Goal: Task Accomplishment & Management: Use online tool/utility

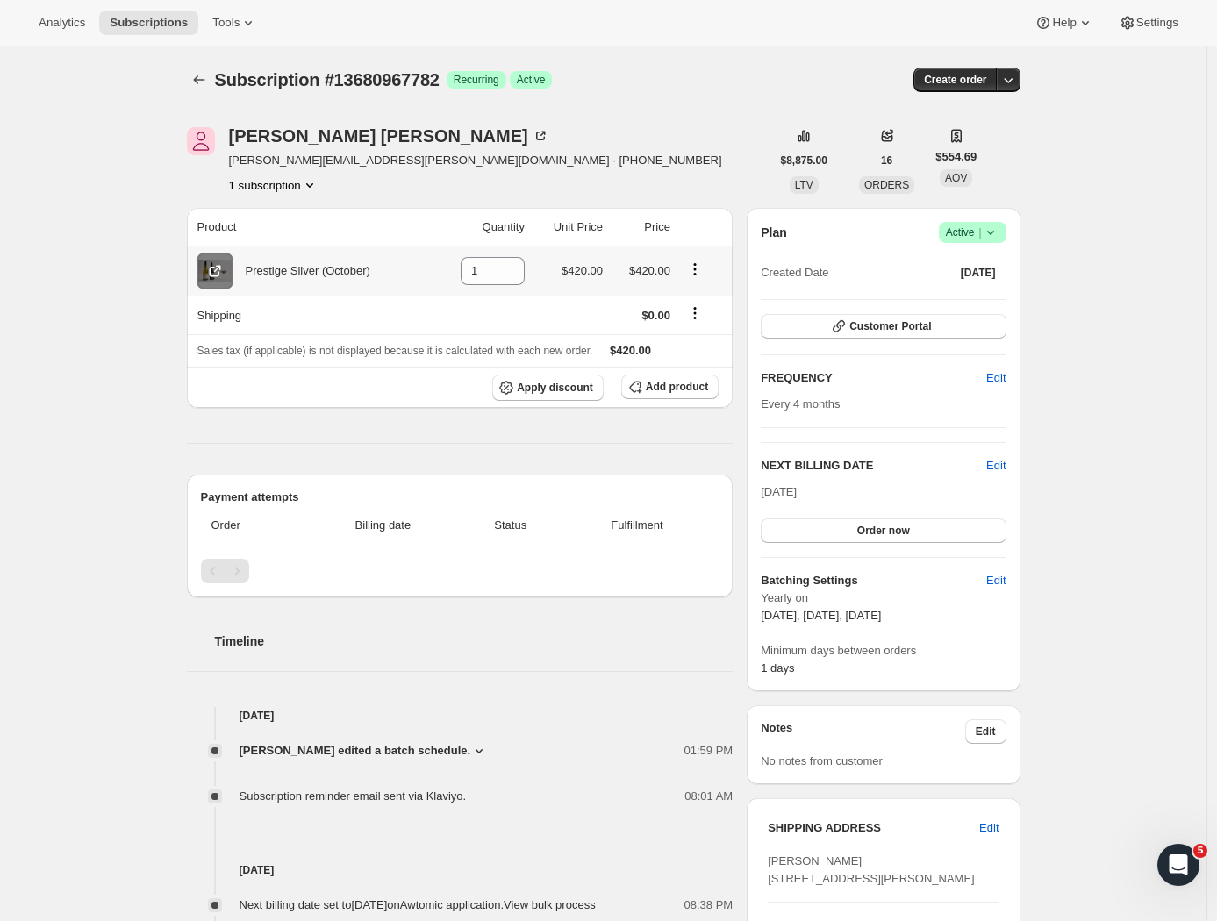
click at [220, 268] on icon at bounding box center [216, 269] width 7 height 7
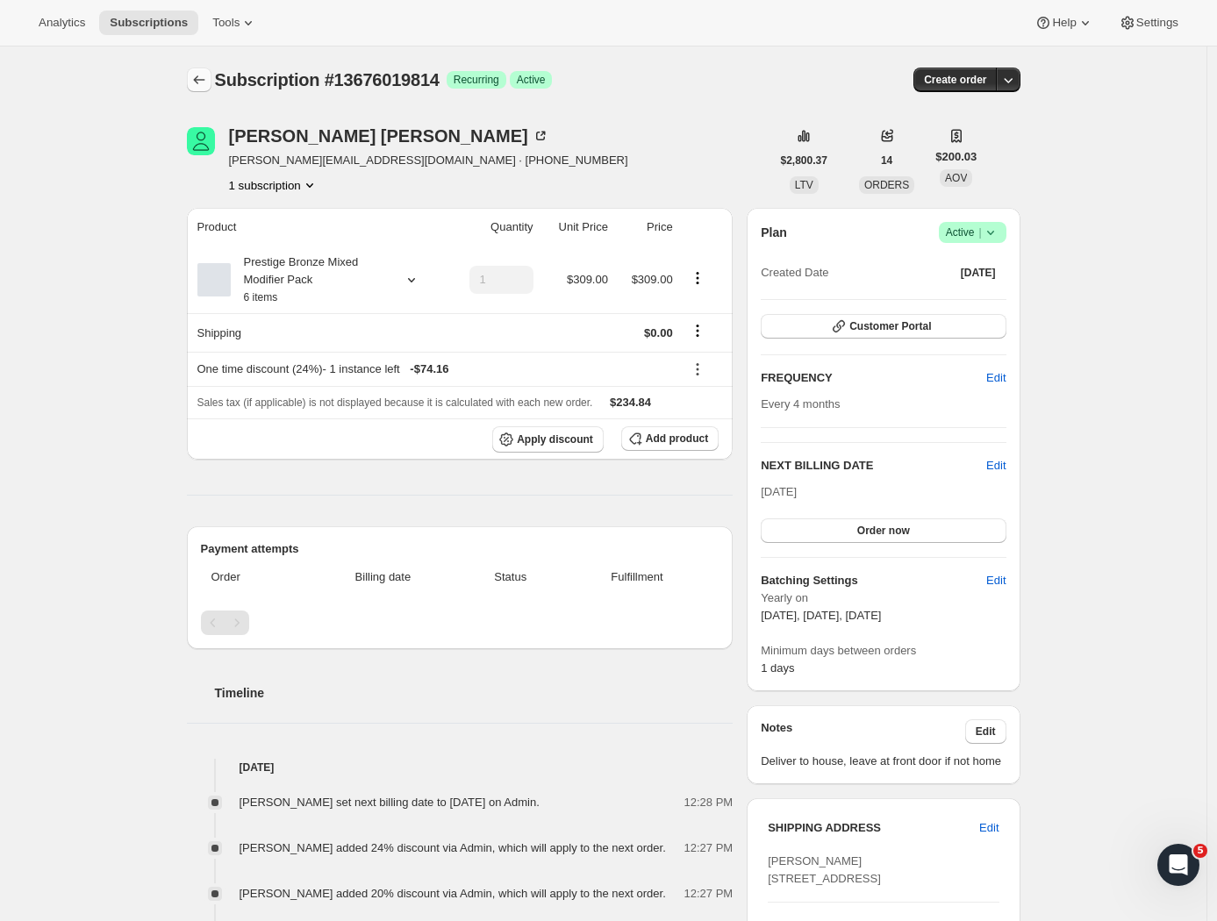
click at [208, 75] on icon "Subscriptions" at bounding box center [199, 80] width 18 height 18
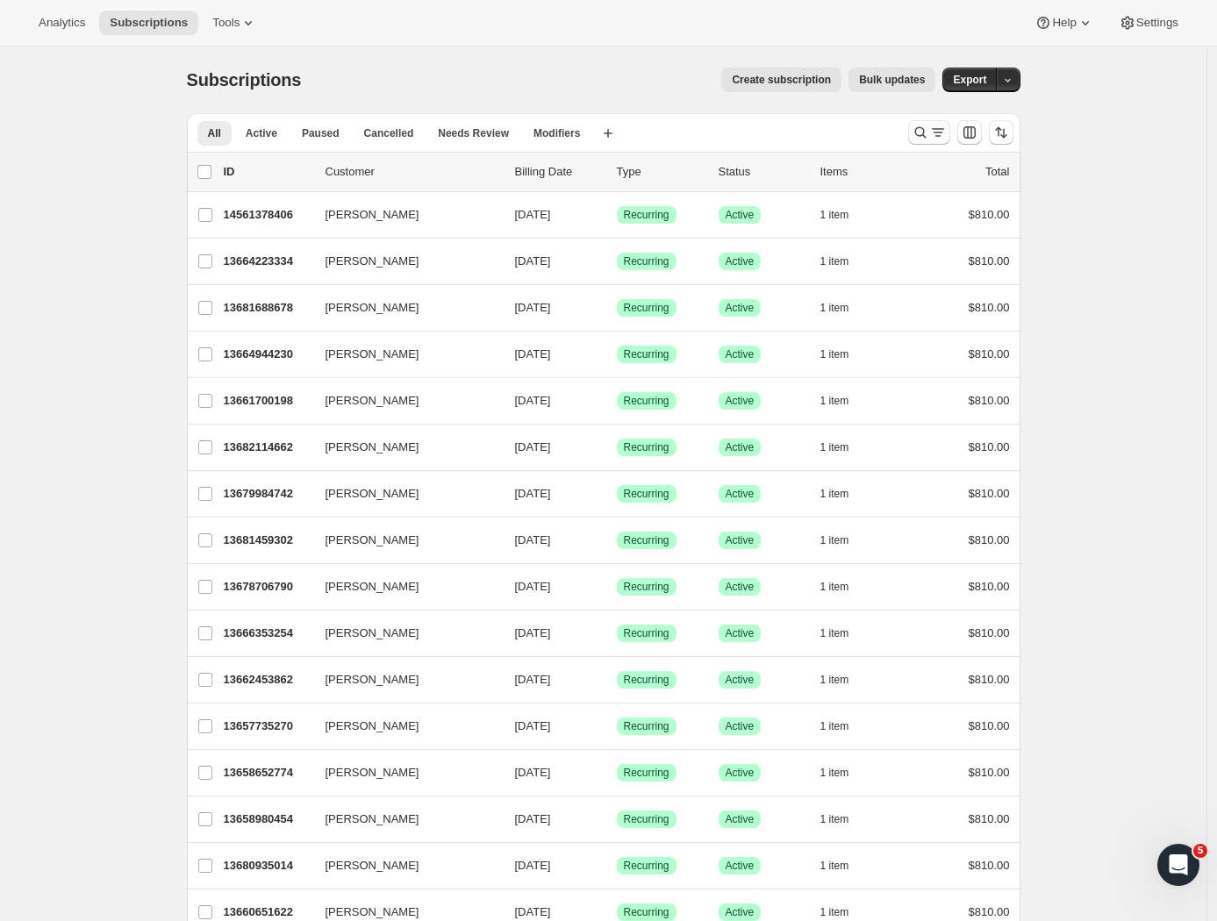
click at [942, 138] on icon "Search and filter results" at bounding box center [938, 133] width 18 height 18
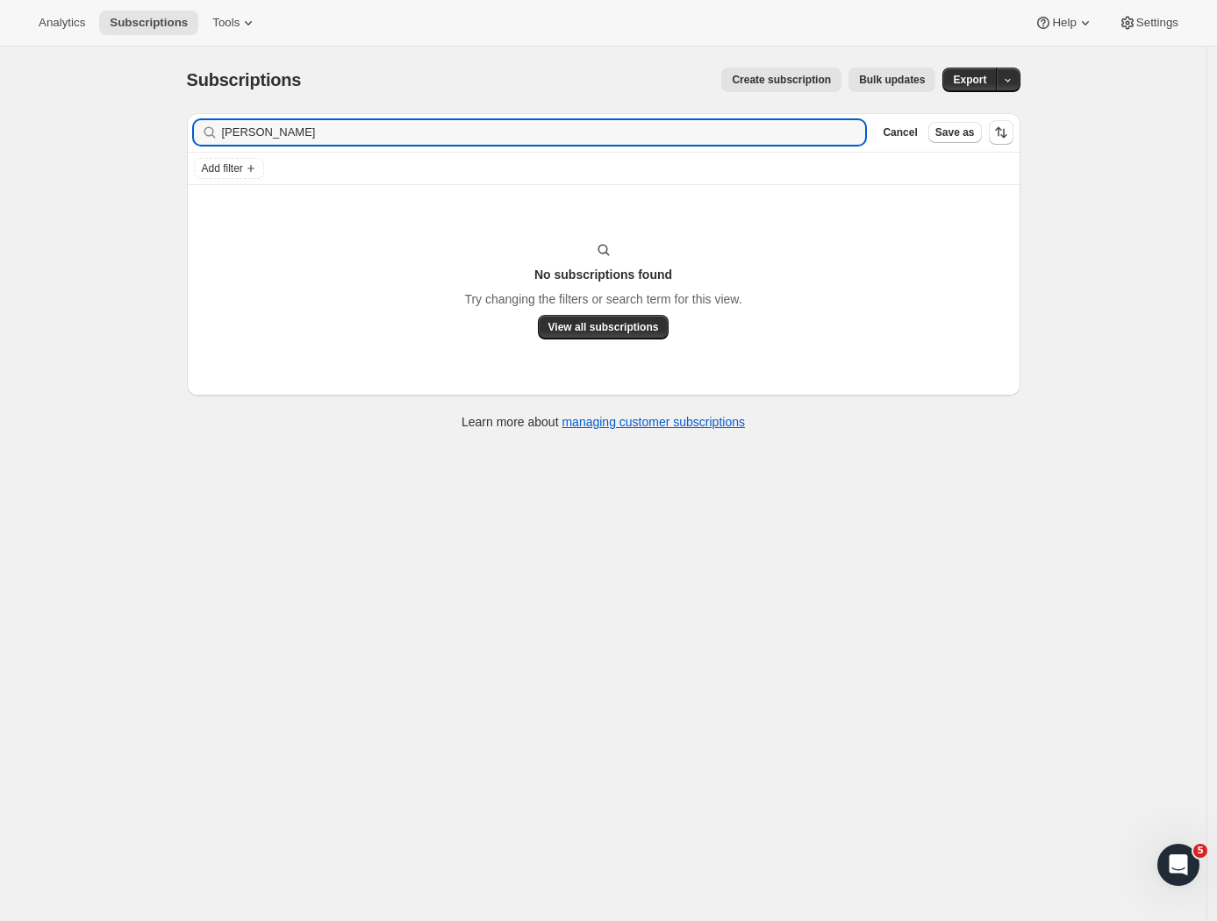
drag, startPoint x: 250, startPoint y: 135, endPoint x: 174, endPoint y: 133, distance: 76.4
click at [174, 133] on div "Subscriptions. This page is ready Subscriptions Create subscription Bulk update…" at bounding box center [604, 248] width 876 height 402
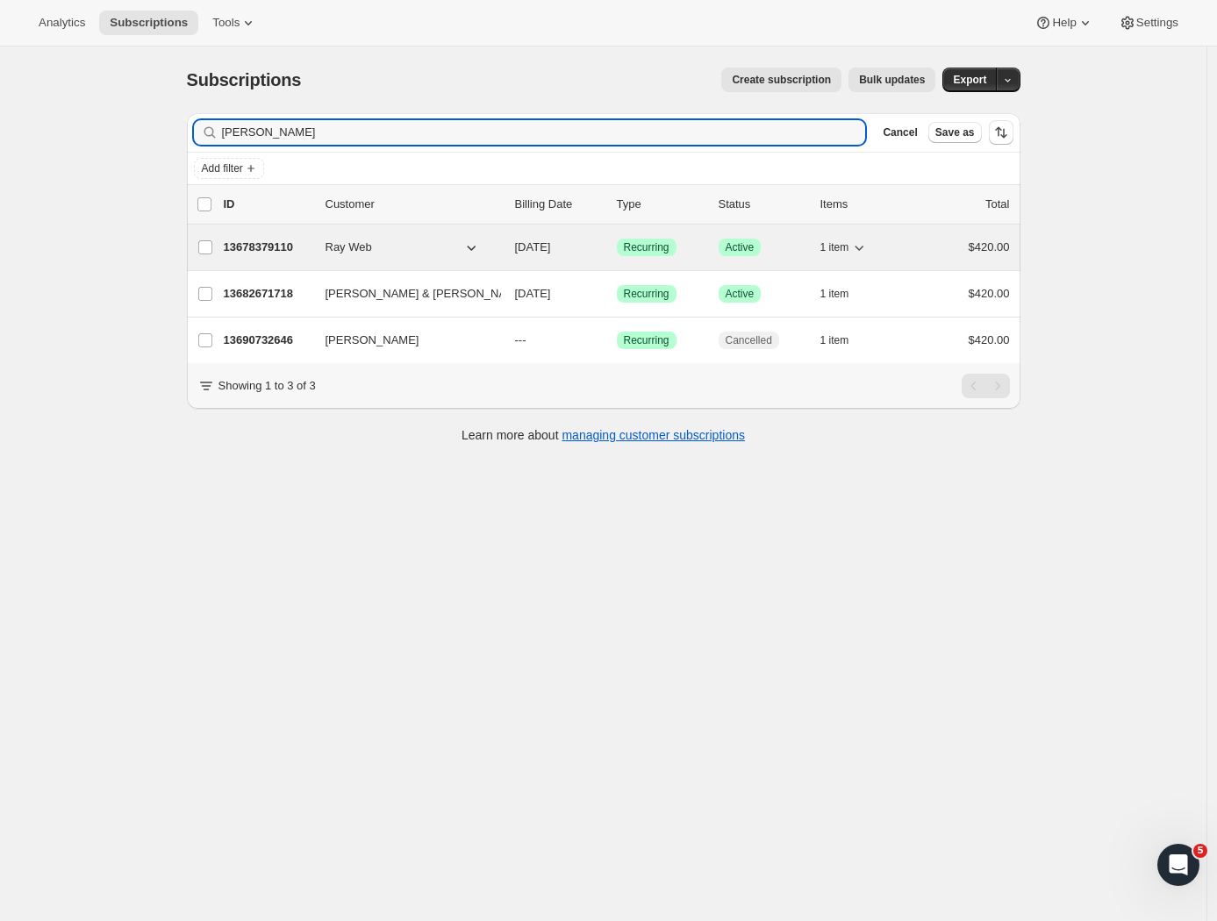
type input "Webb"
click at [251, 246] on p "13678379110" at bounding box center [268, 248] width 88 height 18
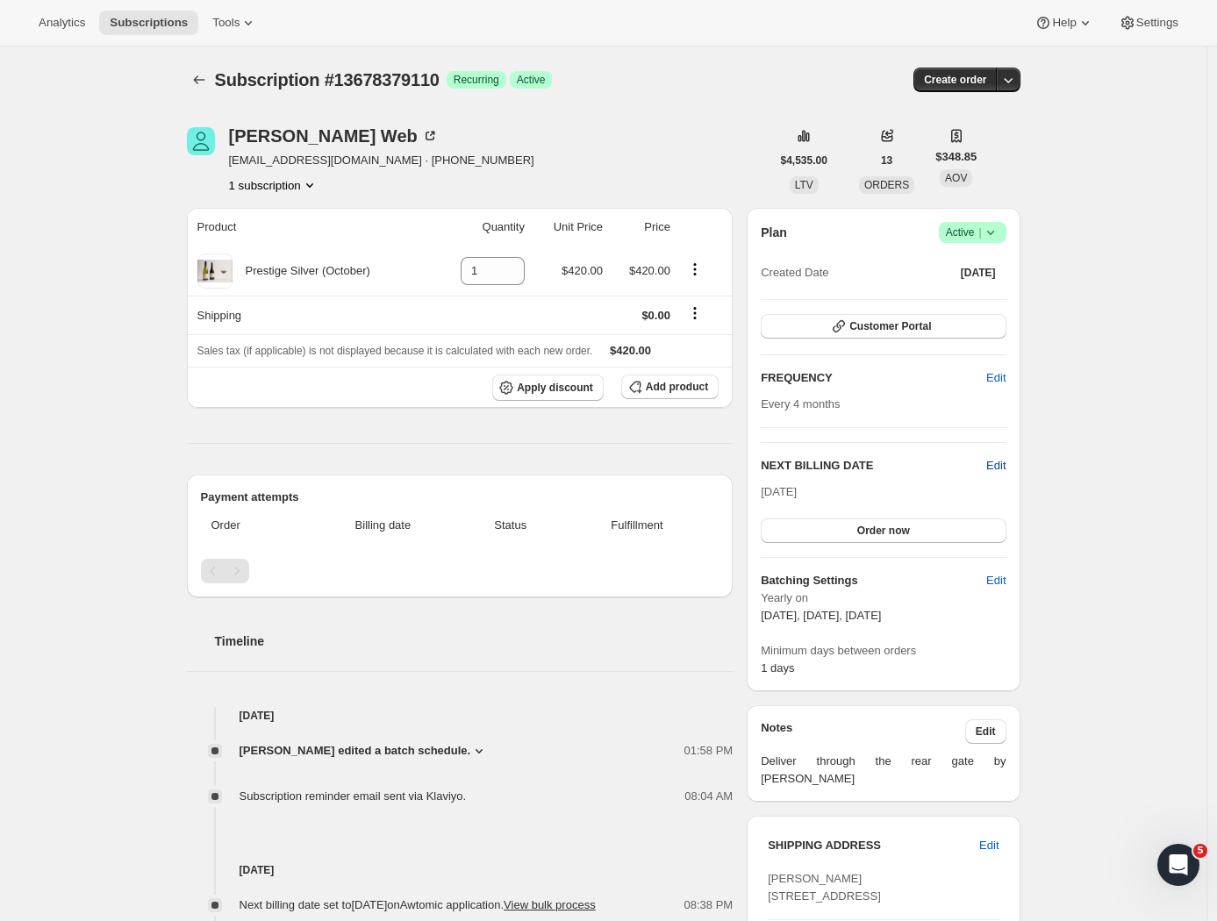
click at [1004, 466] on span "Edit" at bounding box center [995, 466] width 19 height 18
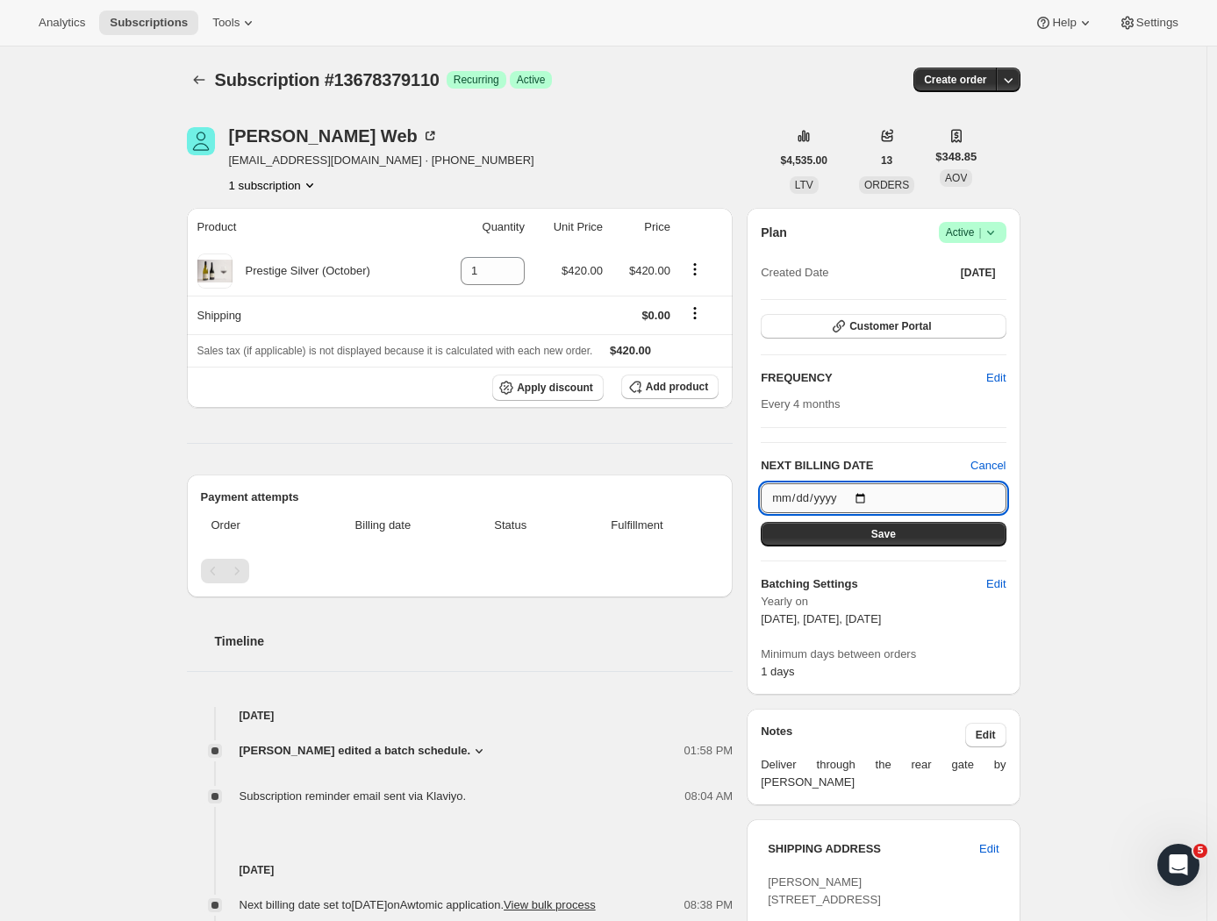
click at [916, 490] on input "2025-10-08" at bounding box center [883, 498] width 245 height 30
type input "2025-10-13"
click at [930, 536] on button "Save" at bounding box center [883, 534] width 245 height 25
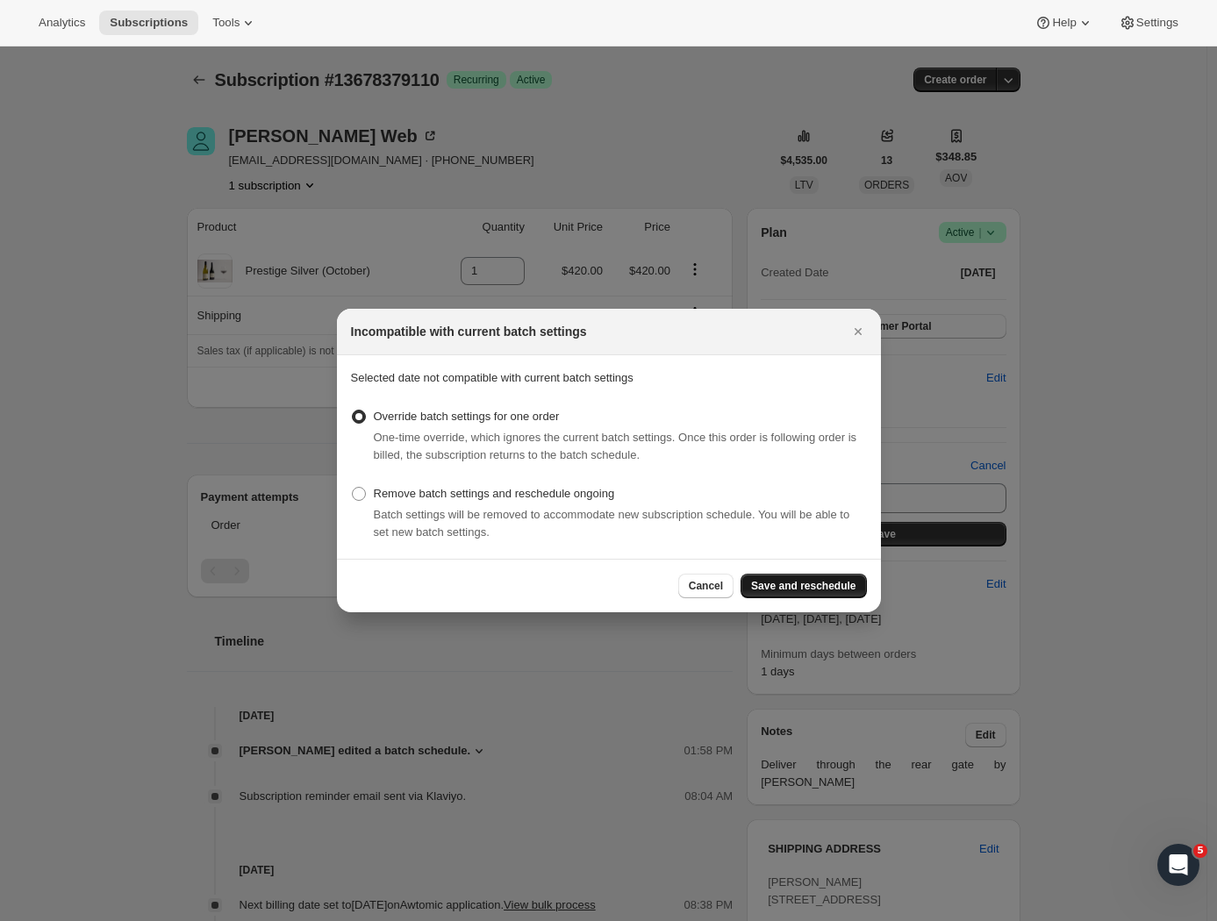
click at [819, 586] on span "Save and reschedule" at bounding box center [803, 586] width 104 height 14
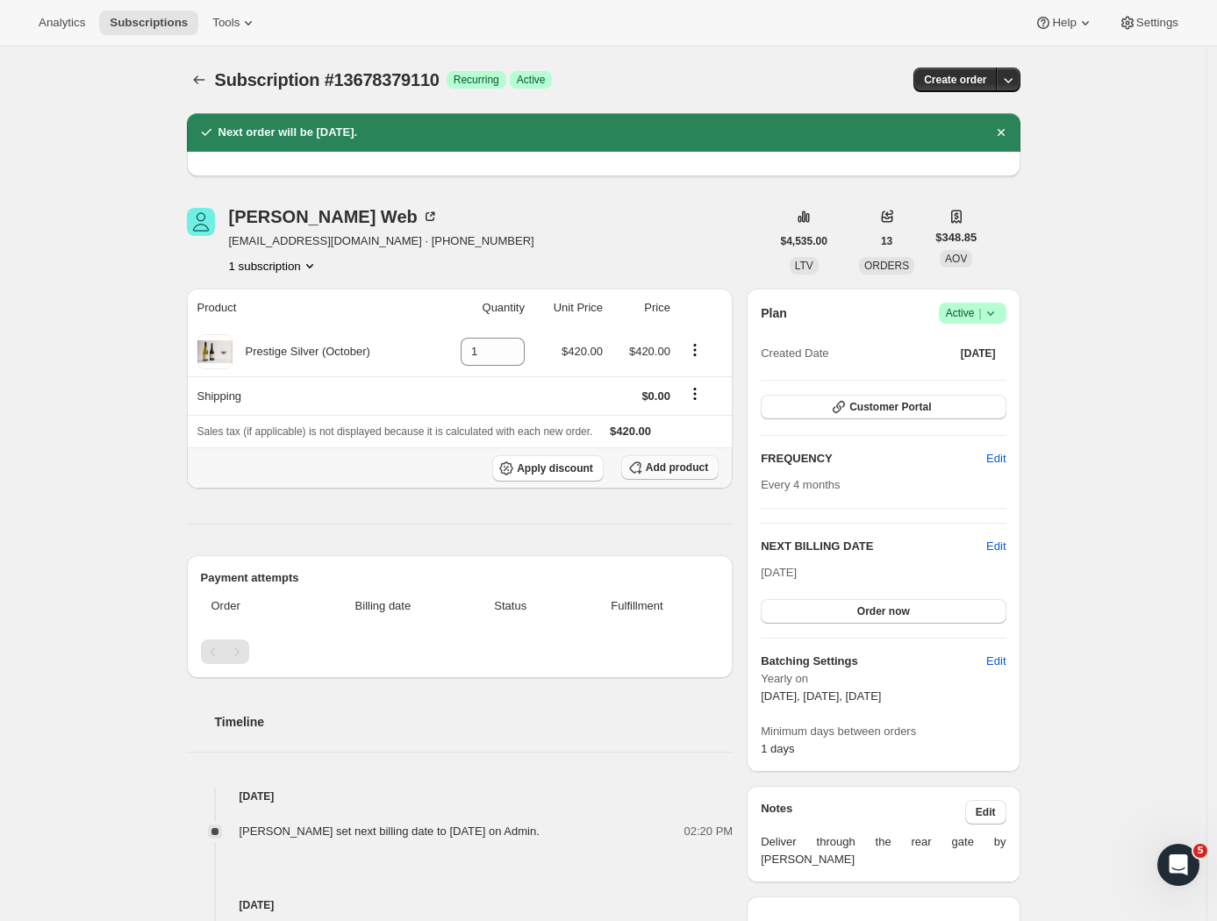
click at [691, 456] on th "Apply discount Add product" at bounding box center [460, 467] width 547 height 41
click at [687, 468] on span "Add product" at bounding box center [677, 468] width 62 height 14
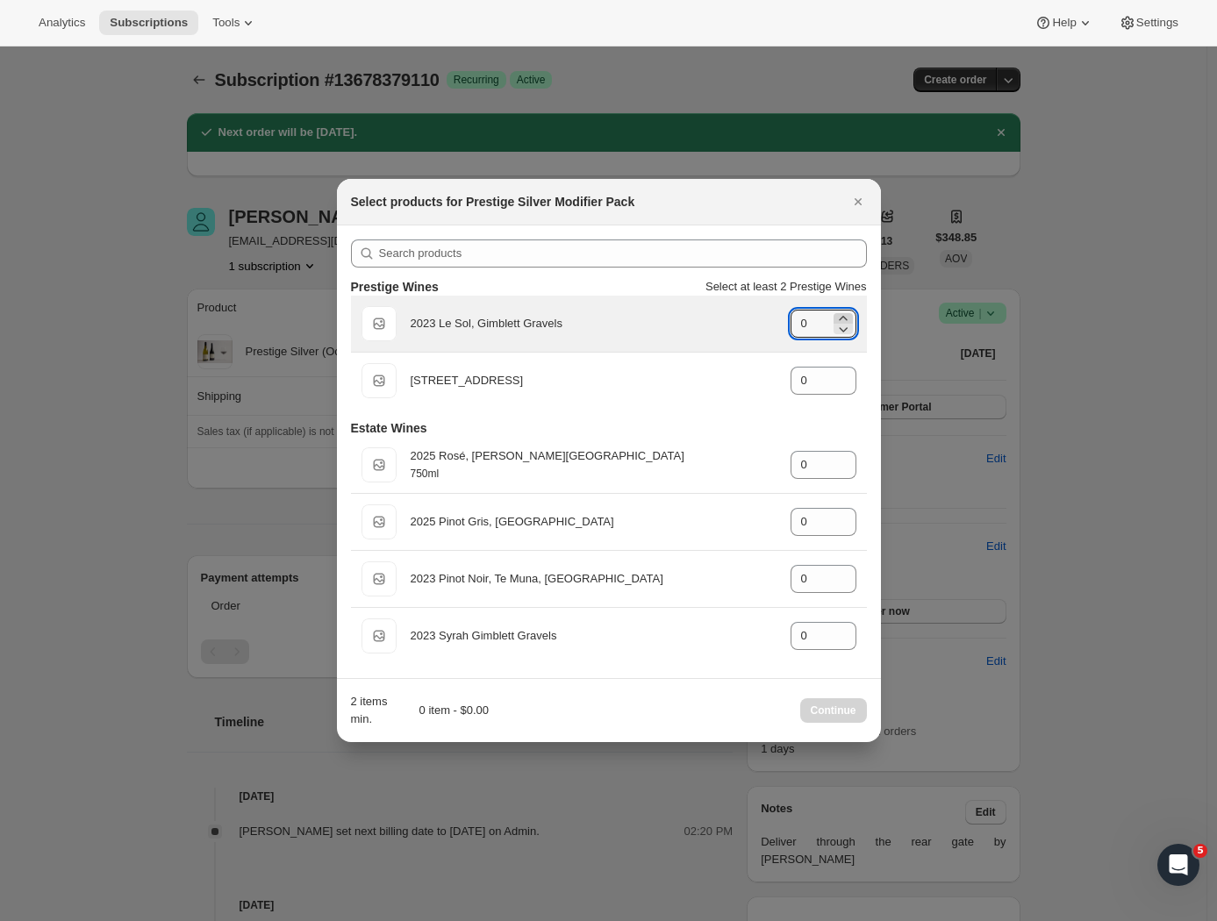
click at [844, 310] on icon ":rlb:" at bounding box center [843, 319] width 18 height 18
type input "1"
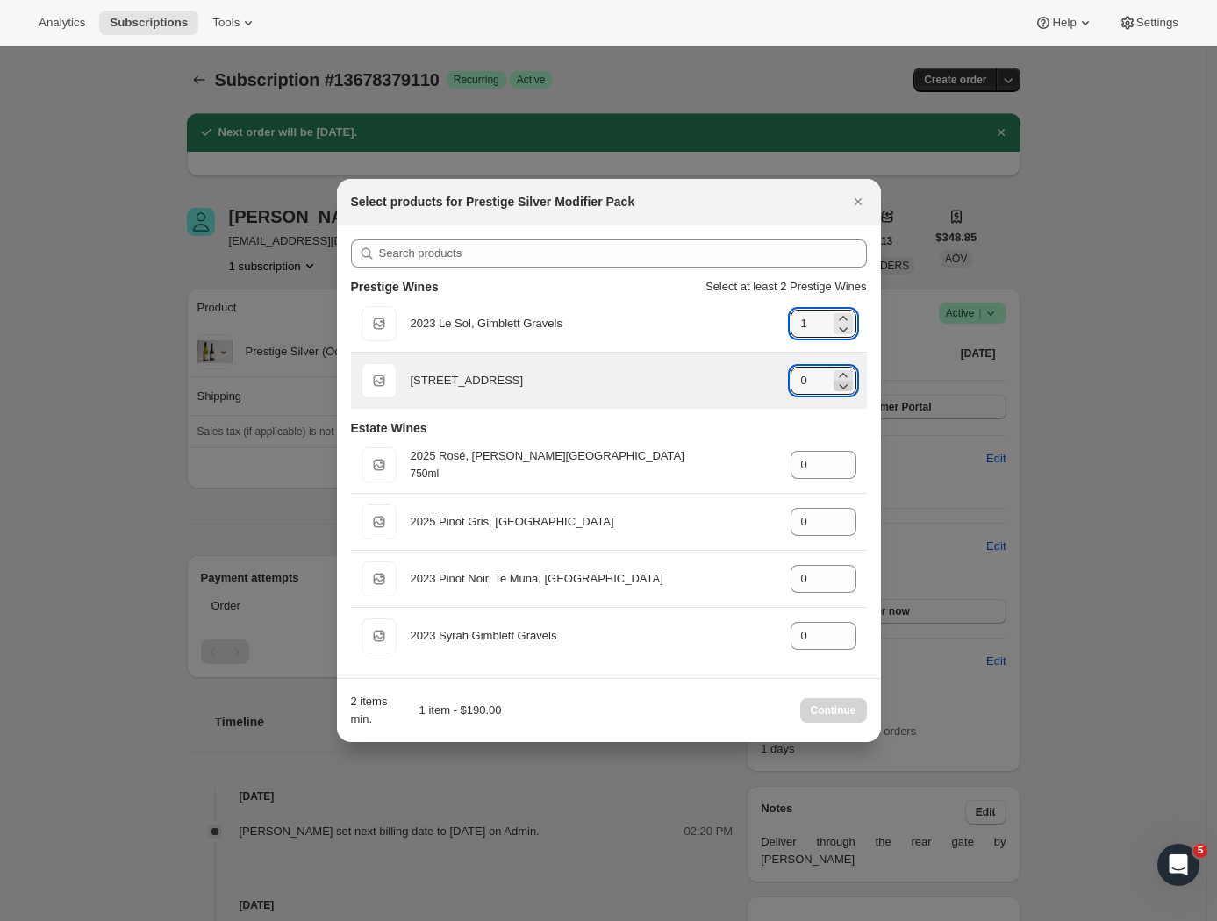
drag, startPoint x: 843, startPoint y: 371, endPoint x: 850, endPoint y: 389, distance: 18.9
click at [844, 371] on icon ":rlb:" at bounding box center [843, 376] width 18 height 18
type input "1"
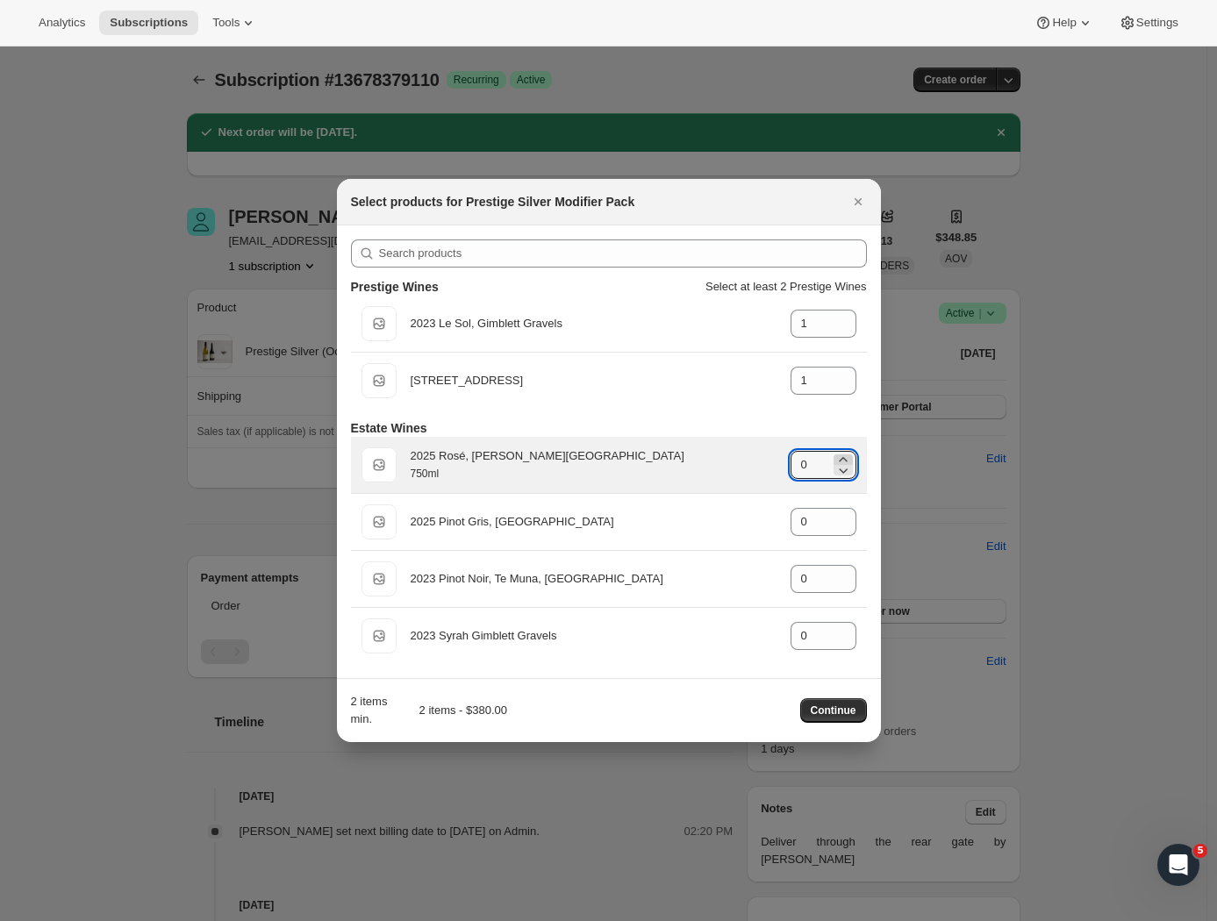
click at [847, 452] on icon ":rlb:" at bounding box center [843, 460] width 18 height 18
type input "1"
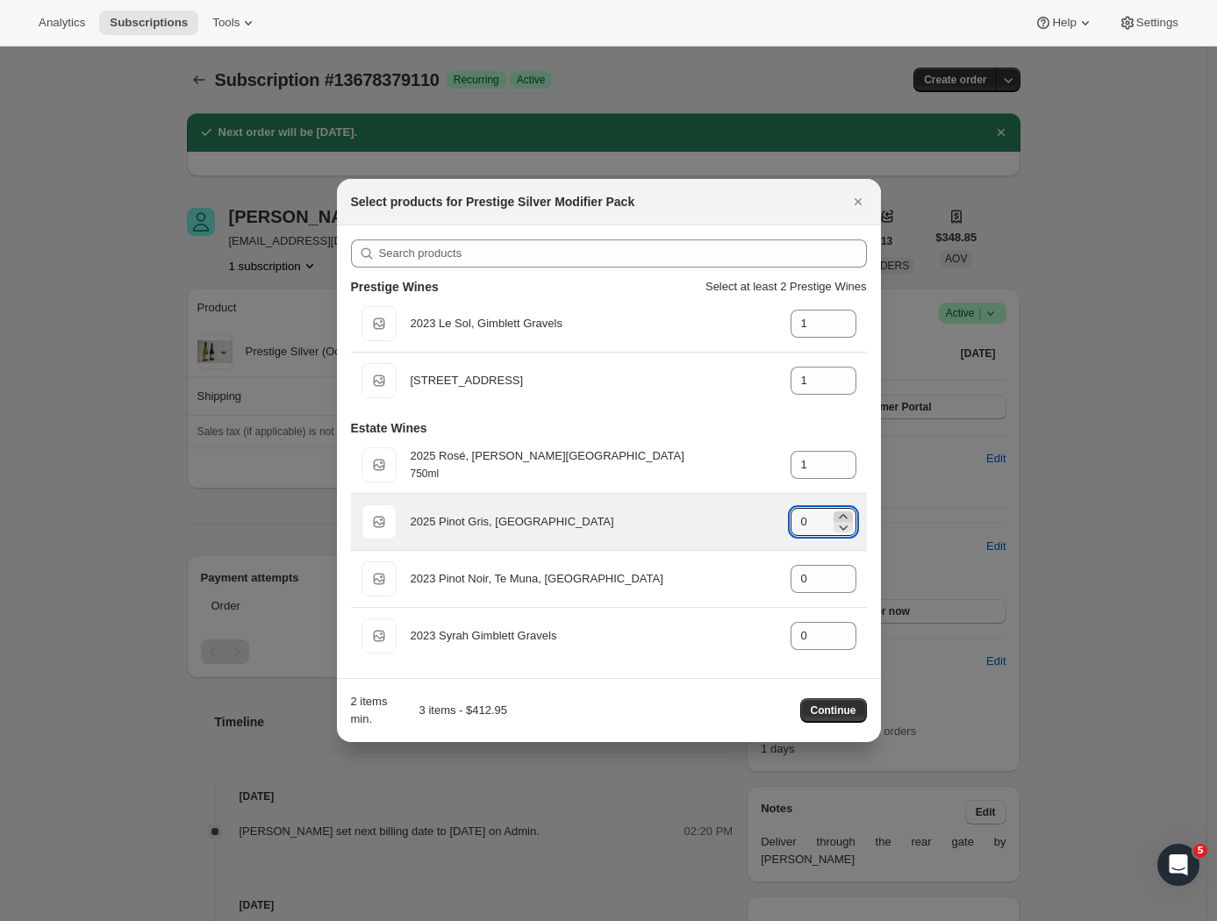
click at [841, 512] on icon ":rlb:" at bounding box center [843, 517] width 18 height 18
type input "1"
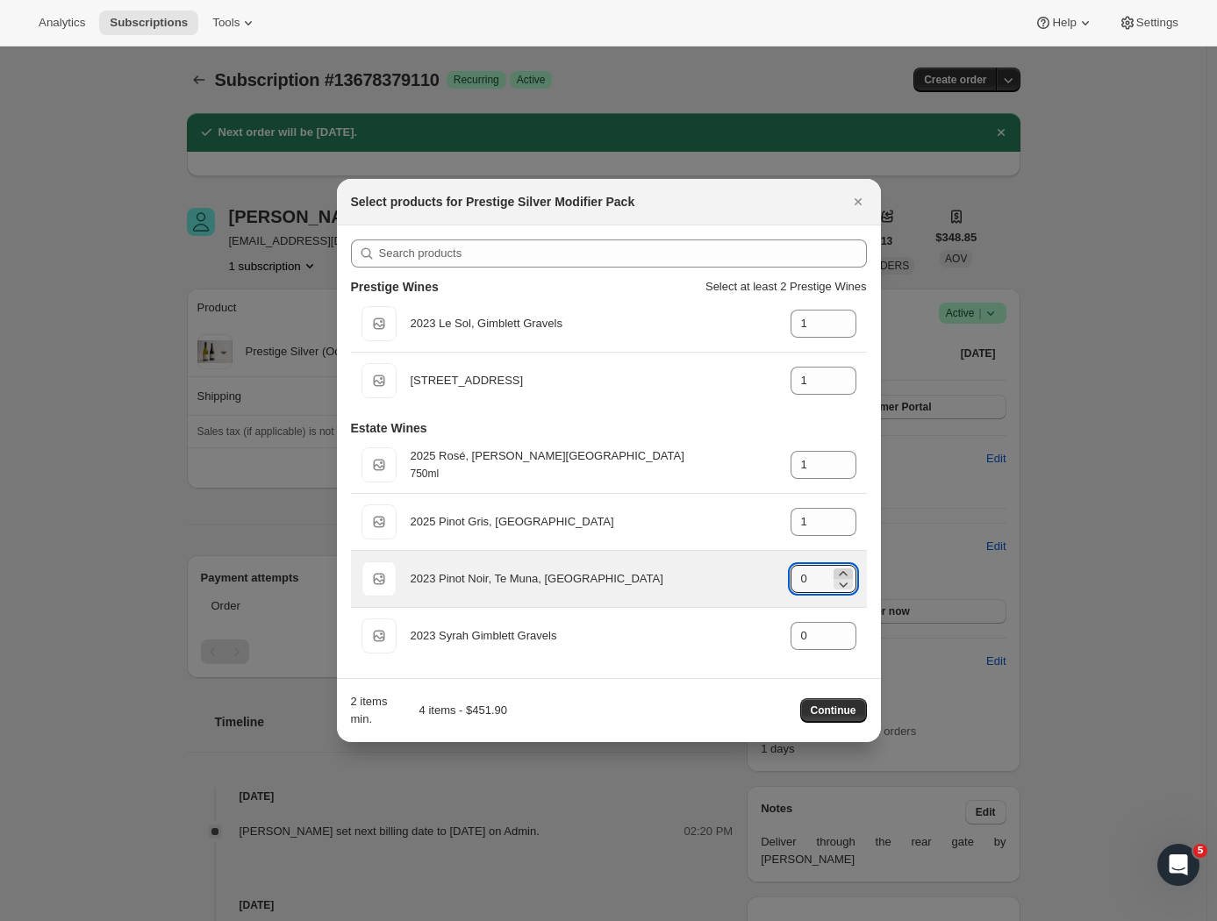
click at [838, 572] on icon ":rlb:" at bounding box center [843, 574] width 18 height 18
type input "1"
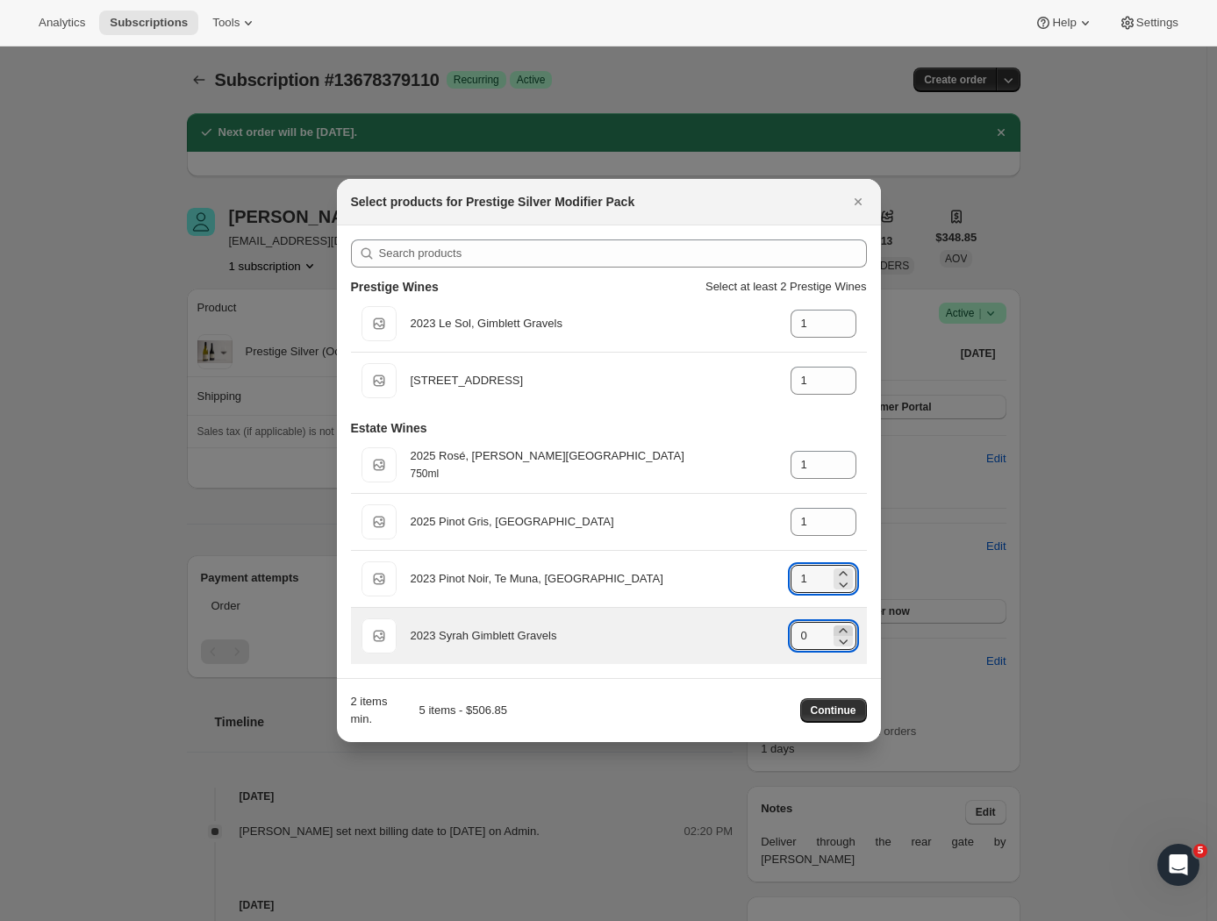
click at [841, 632] on icon ":rlb:" at bounding box center [843, 631] width 18 height 18
type input "1"
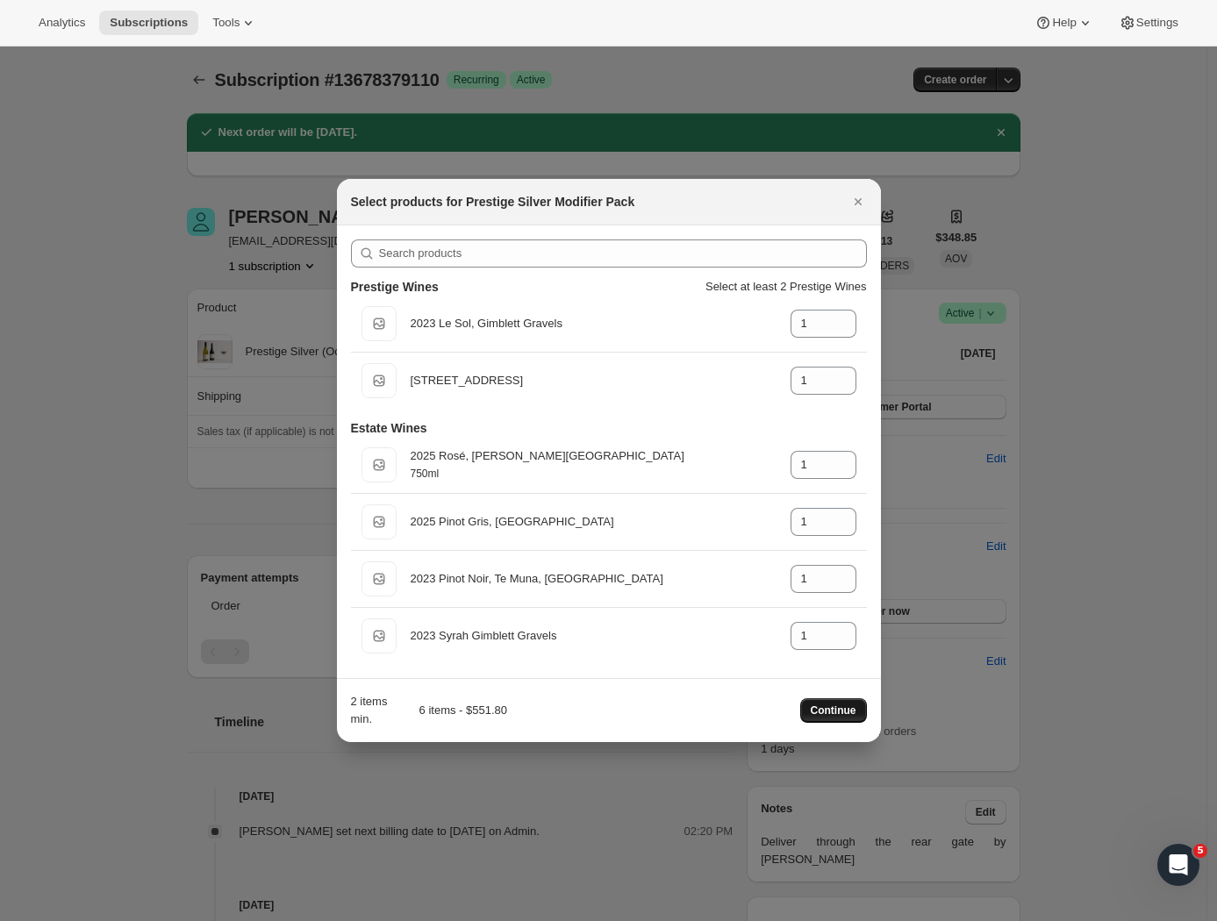
click at [830, 713] on span "Continue" at bounding box center [834, 711] width 46 height 14
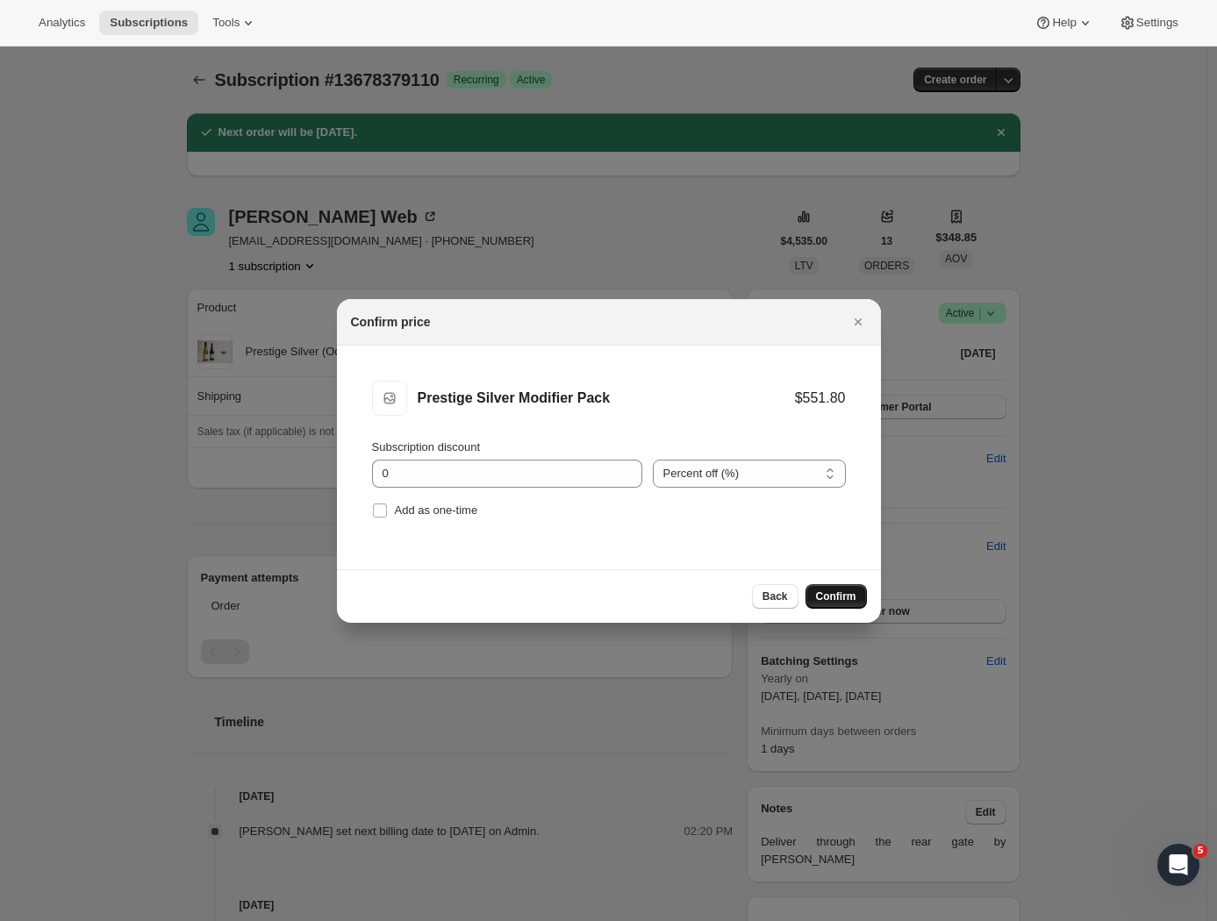
click at [842, 598] on span "Confirm" at bounding box center [836, 597] width 40 height 14
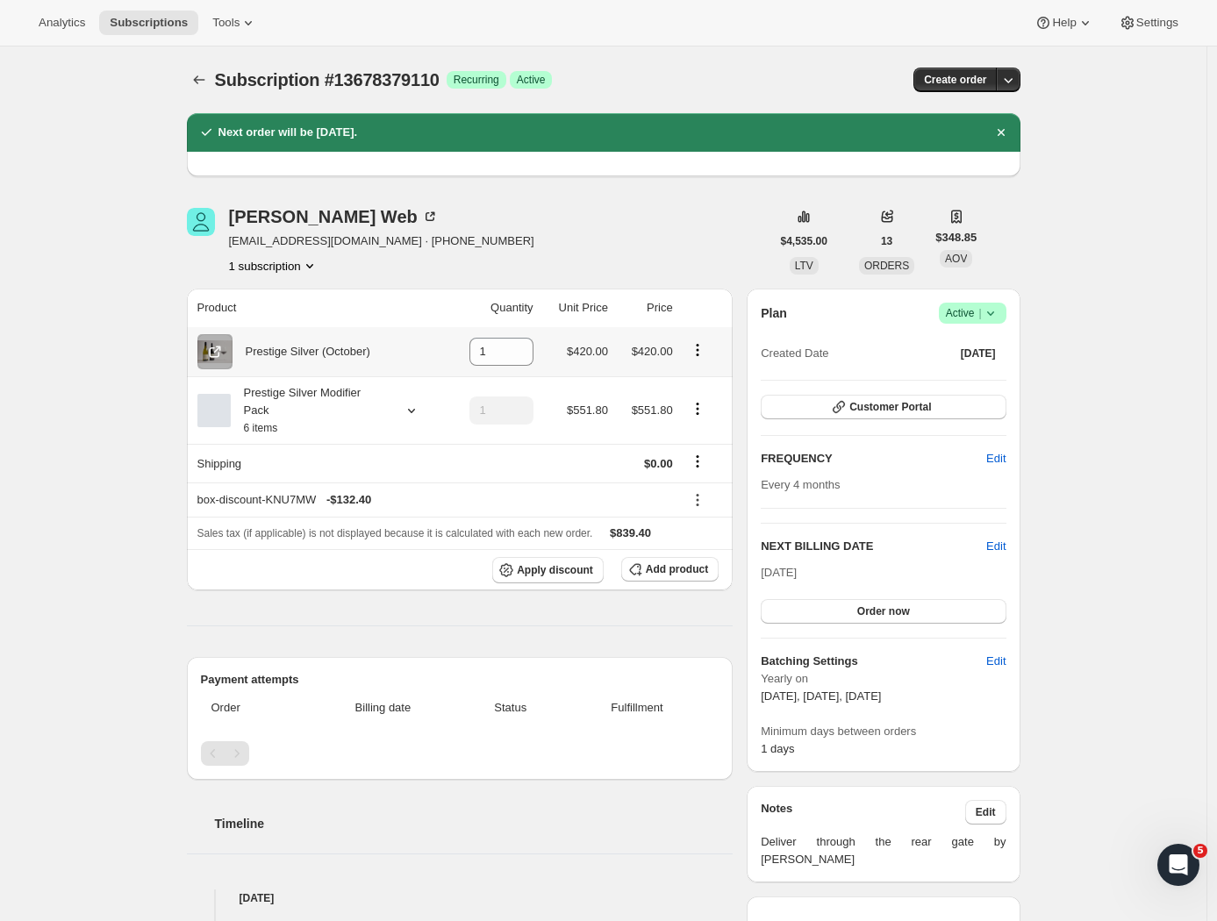
click at [698, 354] on icon "Product actions" at bounding box center [698, 350] width 18 height 18
click at [699, 269] on div "Ray Web ray@raywebb.co.nz · +64275803071 1 subscription" at bounding box center [478, 241] width 583 height 67
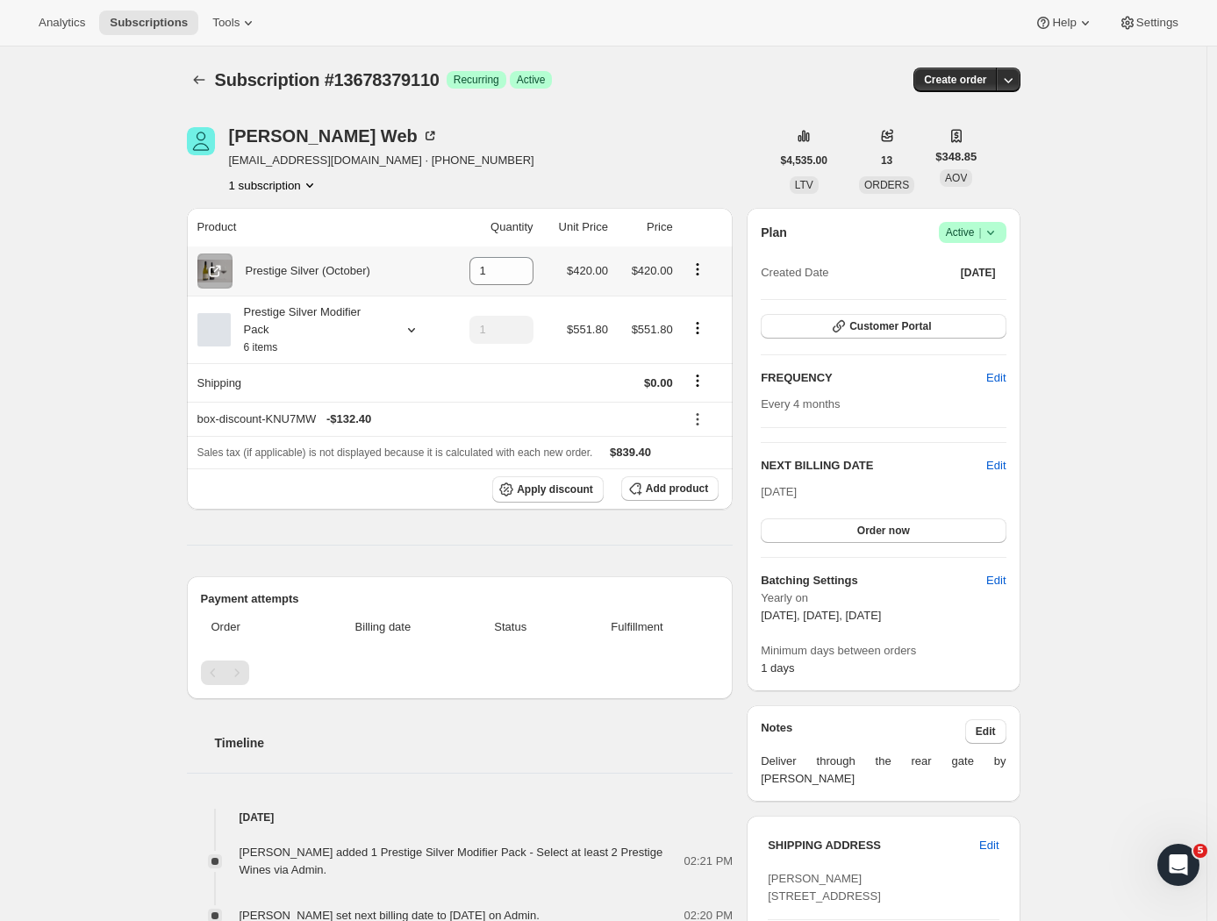
click at [701, 271] on icon "Product actions" at bounding box center [698, 270] width 18 height 18
click at [698, 301] on span "Remove" at bounding box center [690, 304] width 42 height 13
type input "0"
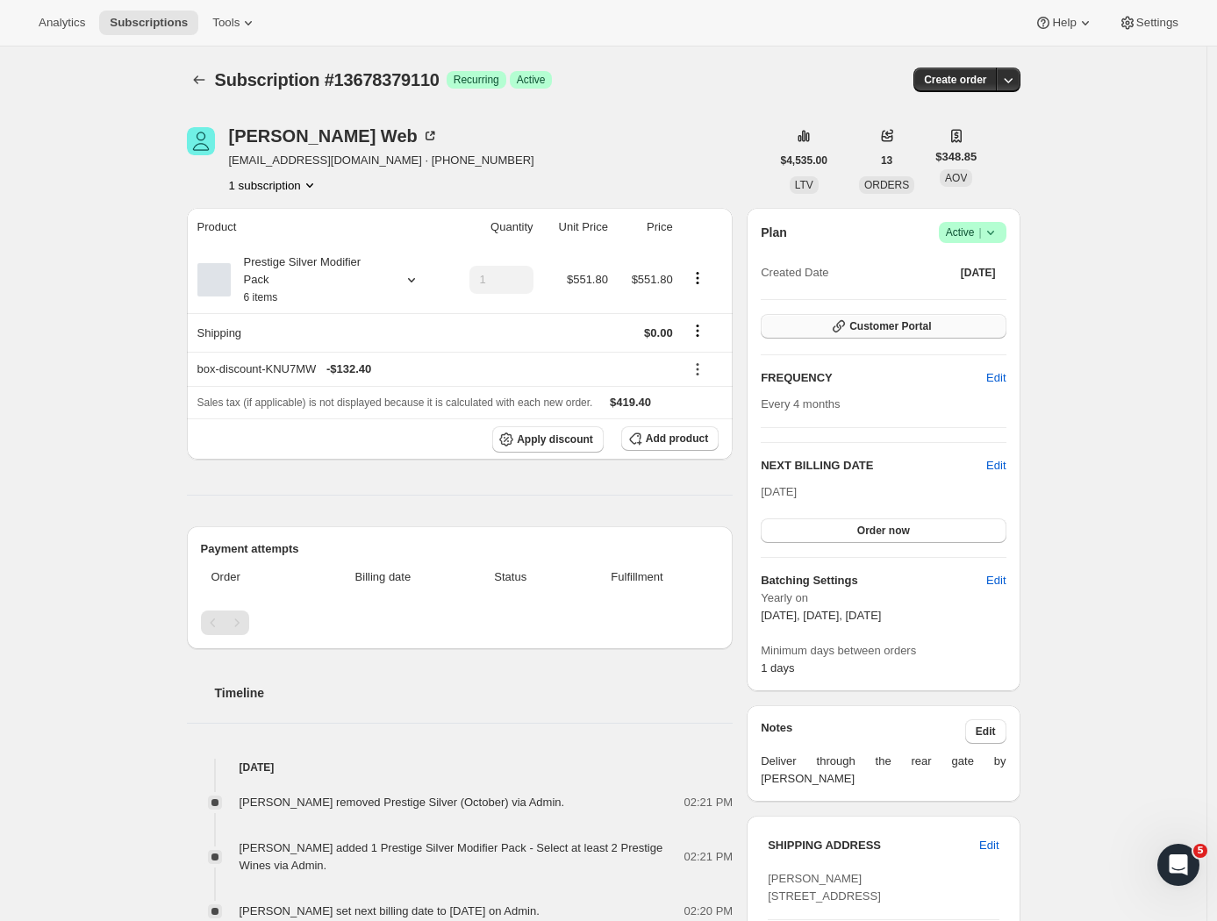
click at [885, 329] on span "Customer Portal" at bounding box center [890, 326] width 82 height 14
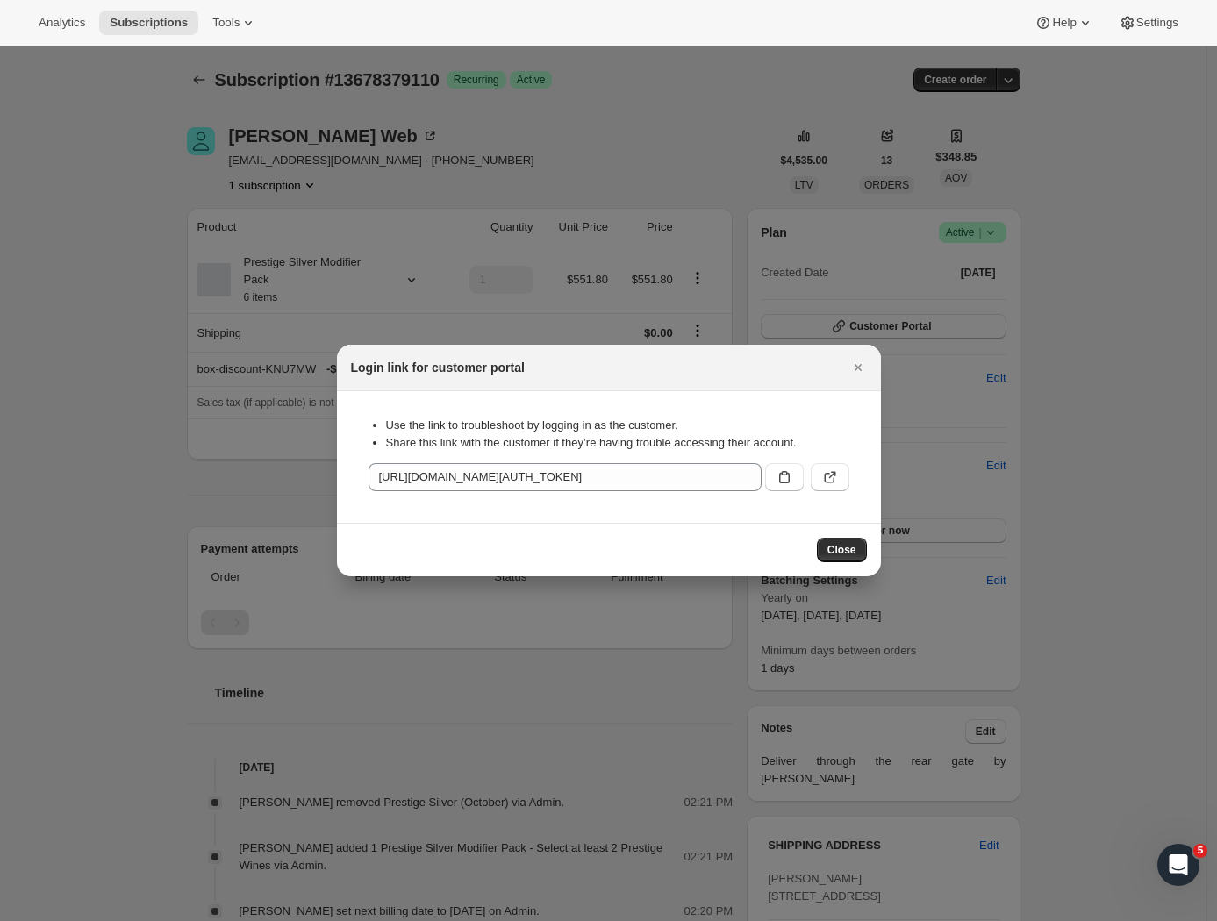
drag, startPoint x: 786, startPoint y: 476, endPoint x: 762, endPoint y: 467, distance: 25.3
click at [787, 476] on icon ":r5k:" at bounding box center [785, 478] width 18 height 18
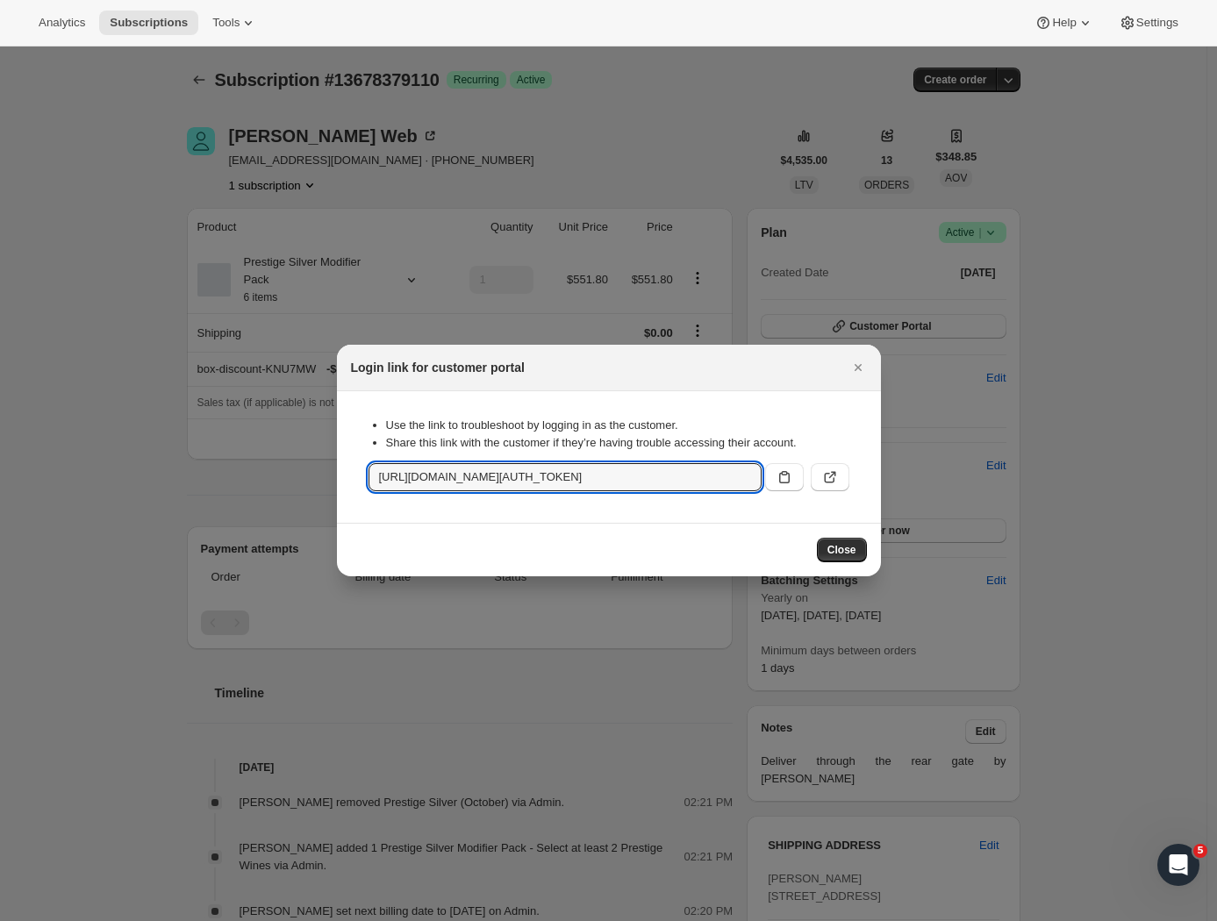
click at [840, 549] on span "Close" at bounding box center [841, 550] width 29 height 14
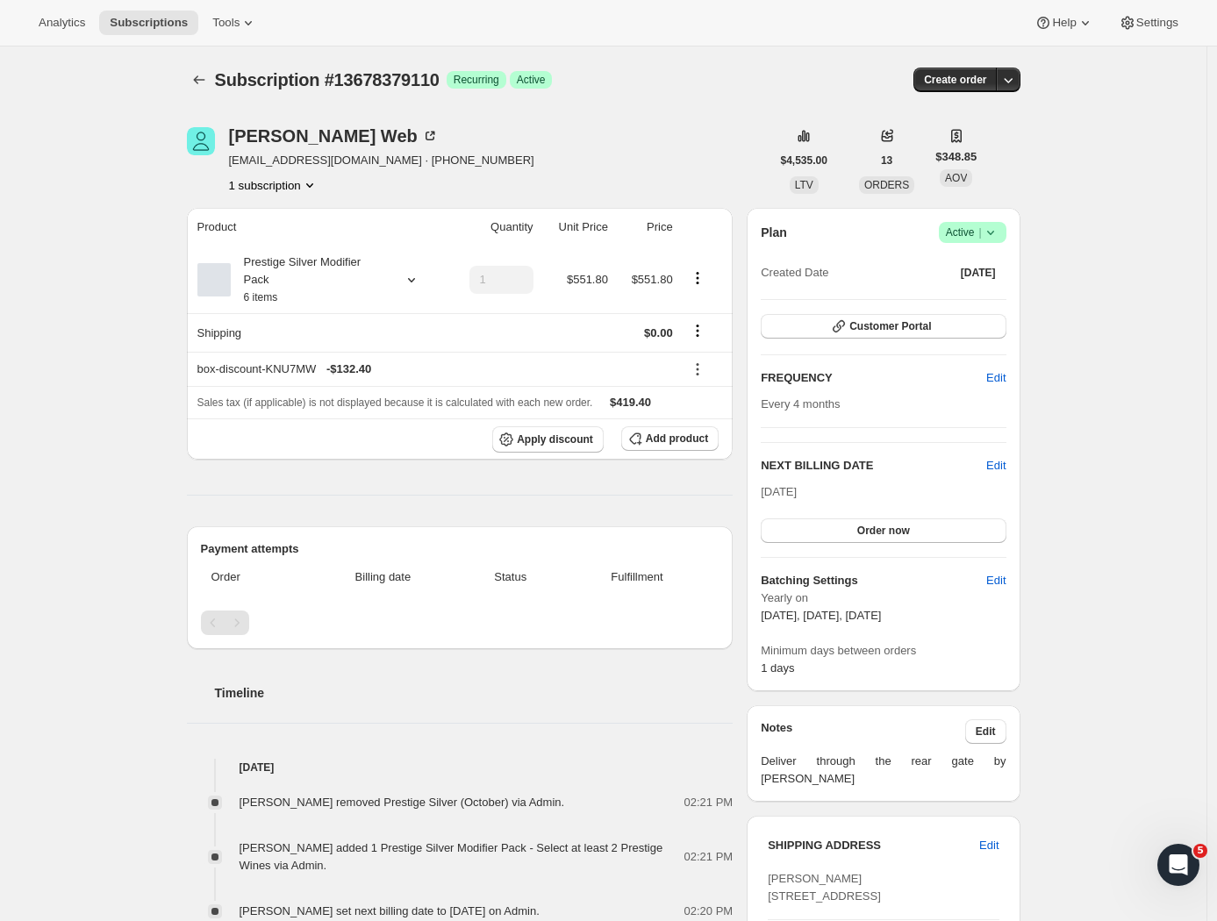
click at [1061, 395] on div "Subscription #13678379110. This page is ready Subscription #13678379110 Success…" at bounding box center [603, 759] width 1206 height 1425
click at [202, 81] on icon "Subscriptions" at bounding box center [199, 80] width 18 height 18
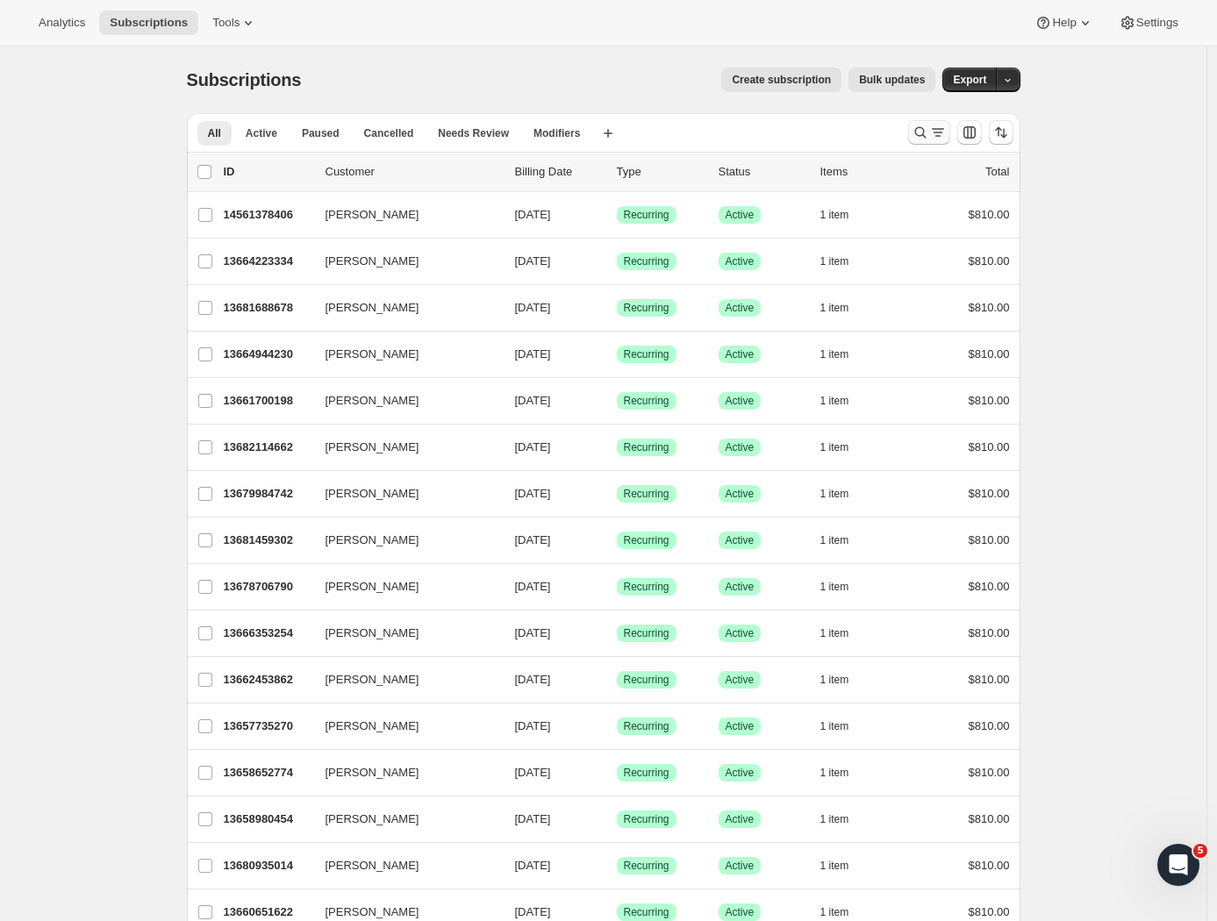
click at [941, 133] on icon "Search and filter results" at bounding box center [938, 133] width 18 height 18
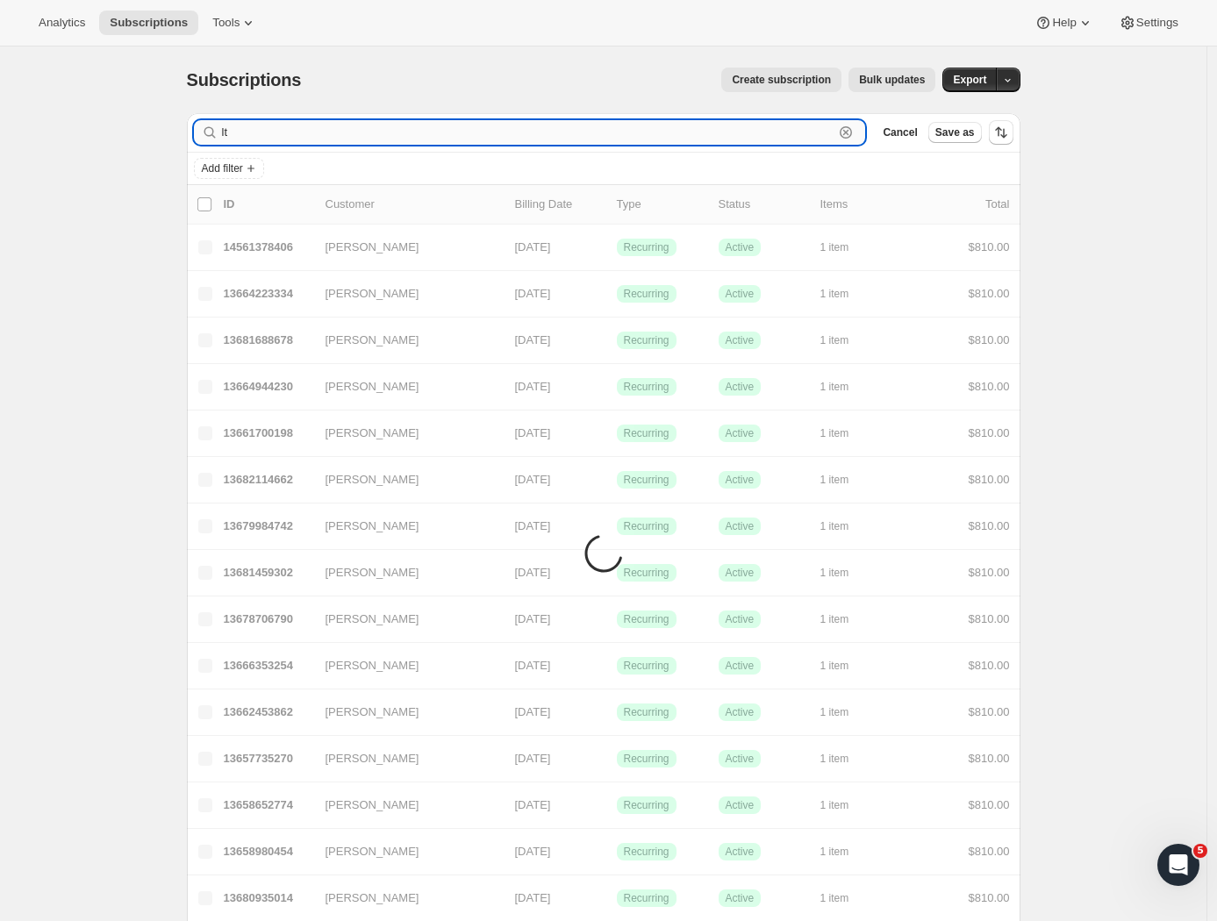
type input "ltd"
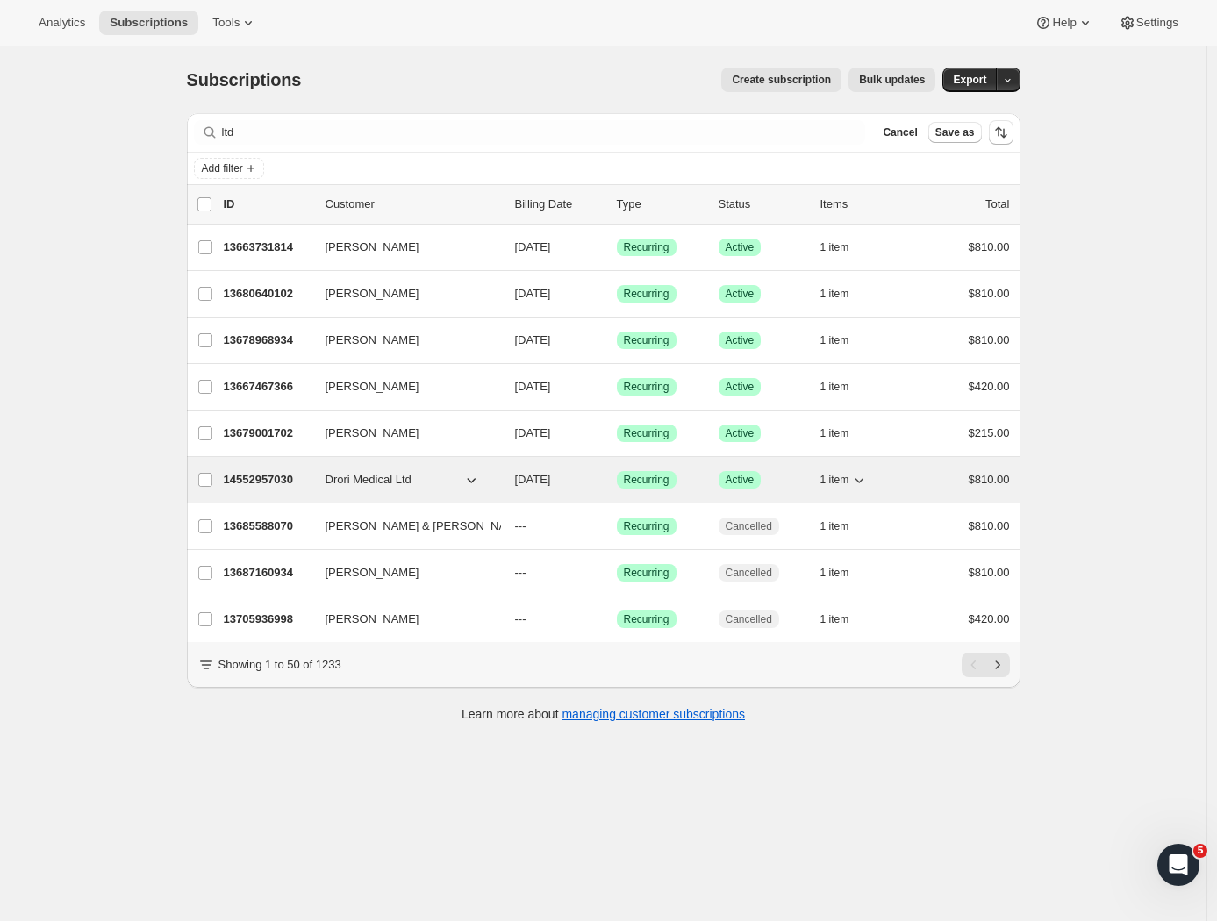
click at [247, 471] on p "14552957030" at bounding box center [268, 480] width 88 height 18
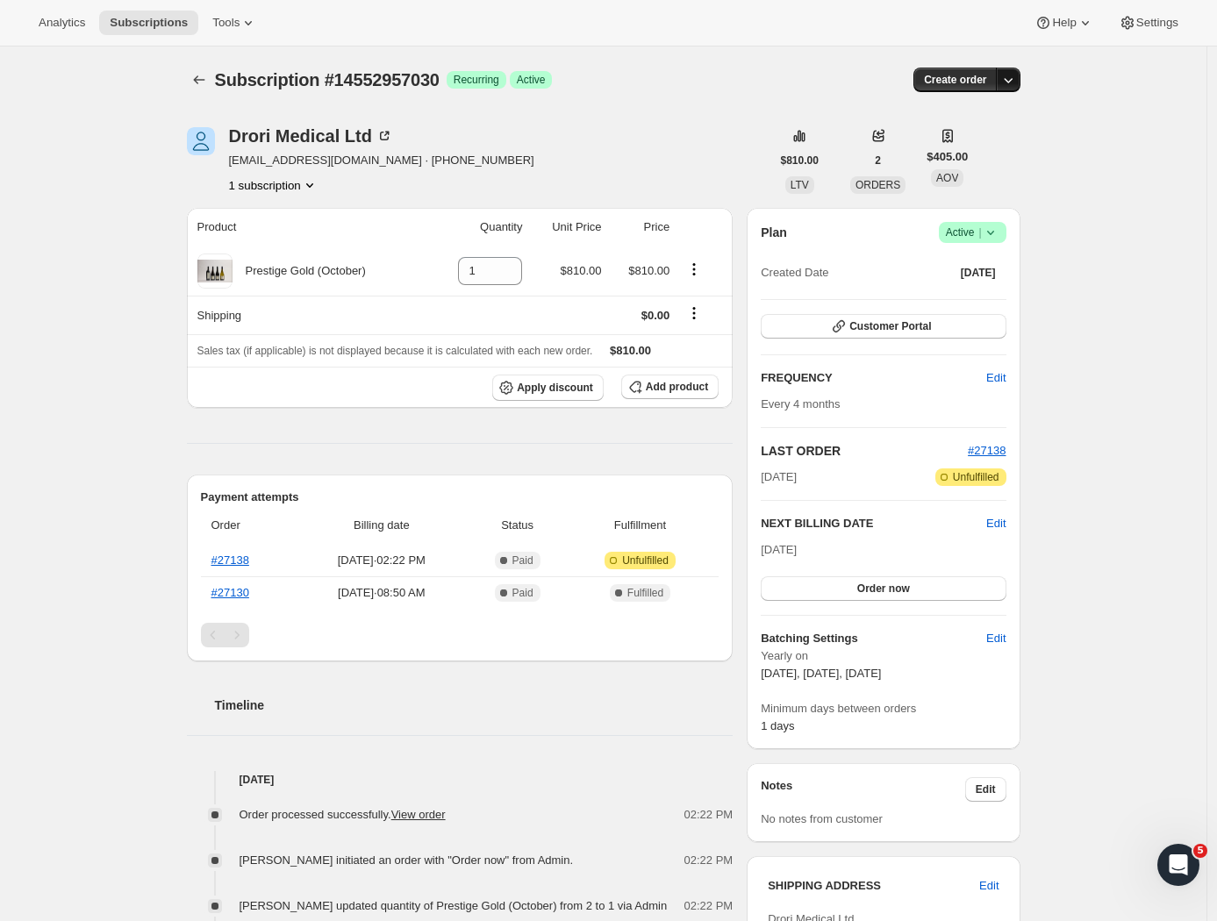
click at [1016, 78] on icon "button" at bounding box center [1008, 80] width 18 height 18
click at [921, 147] on span "Create custom one-time order" at bounding box center [938, 146] width 152 height 13
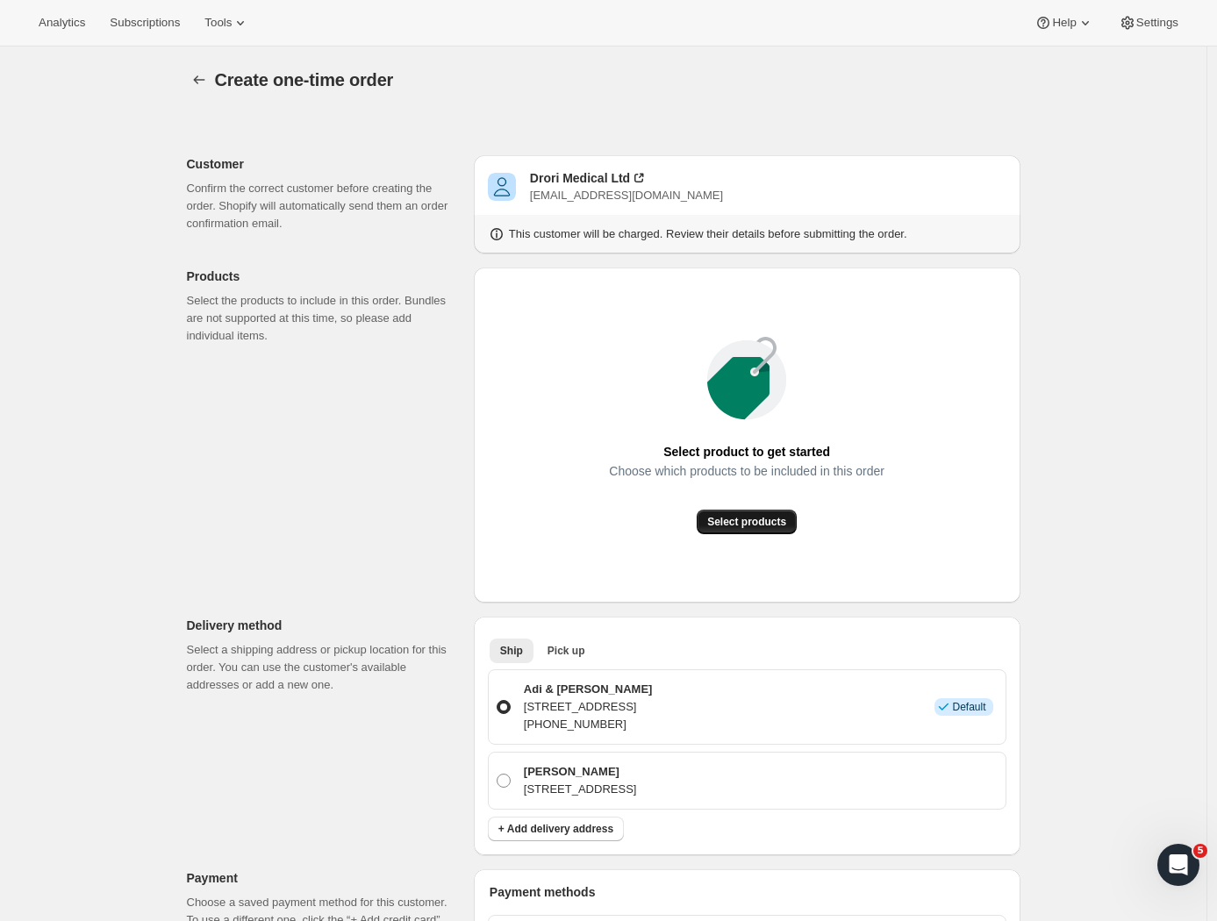
click at [738, 526] on span "Select products" at bounding box center [746, 522] width 79 height 14
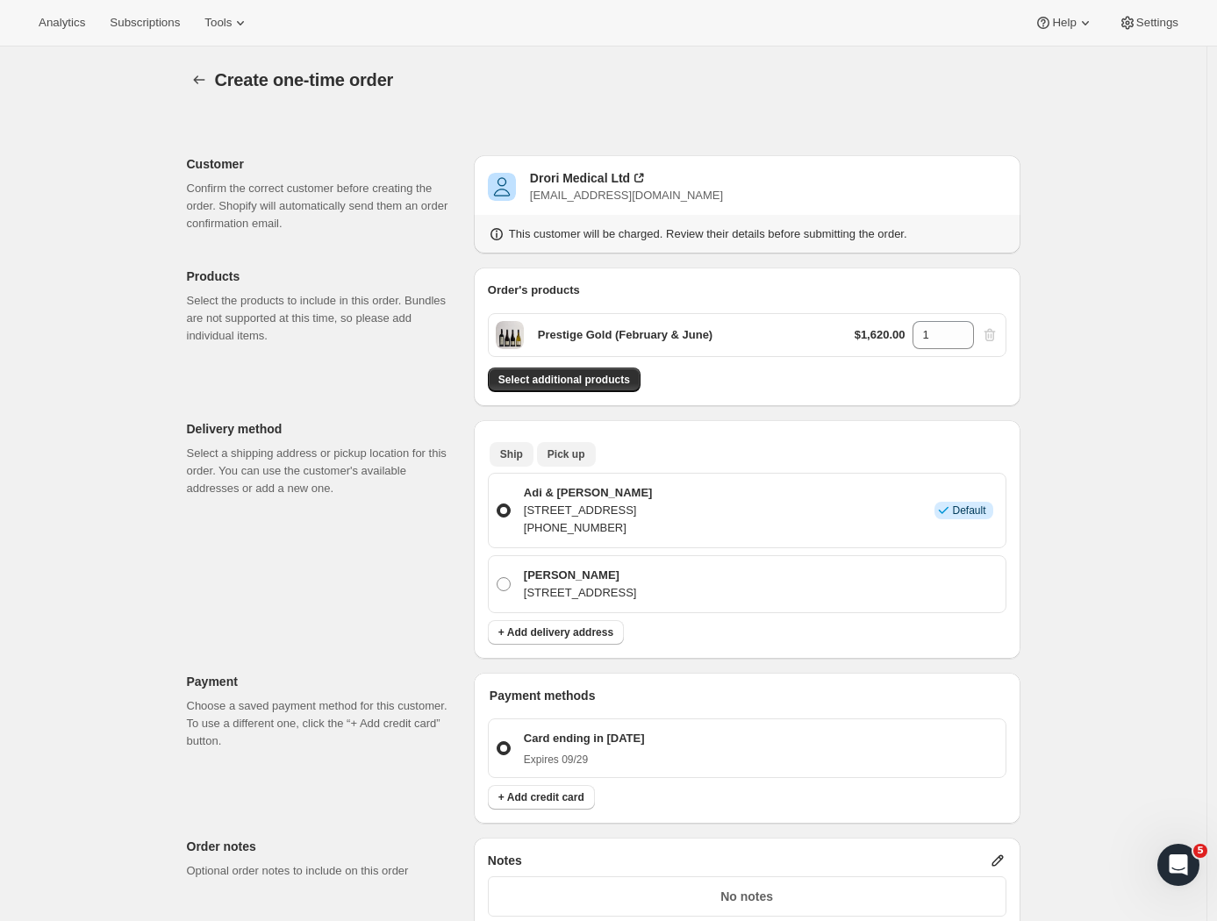
click at [561, 459] on span "Pick up" at bounding box center [566, 454] width 38 height 14
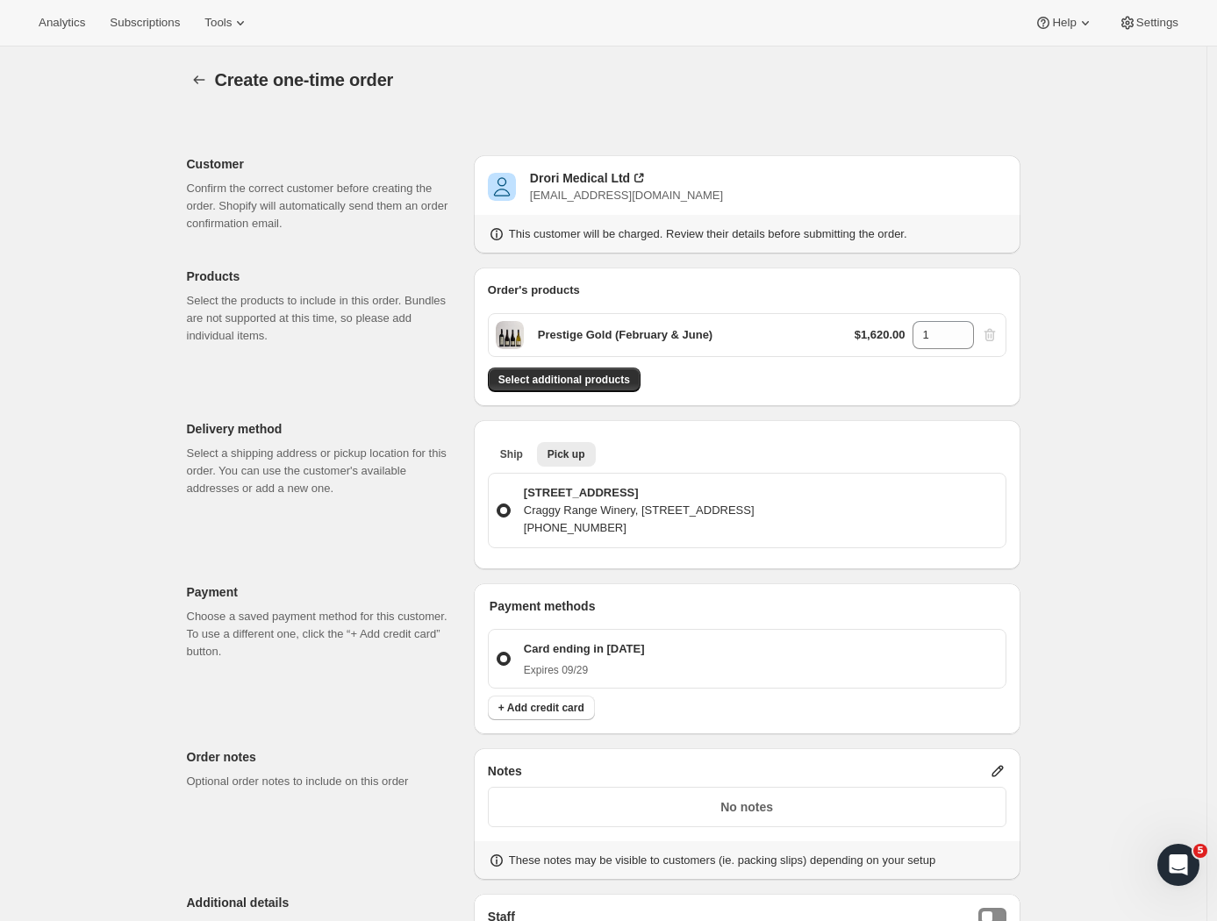
click at [376, 535] on div "Customer Confirm the correct customer before creating the order. Shopify will a…" at bounding box center [597, 698] width 848 height 1170
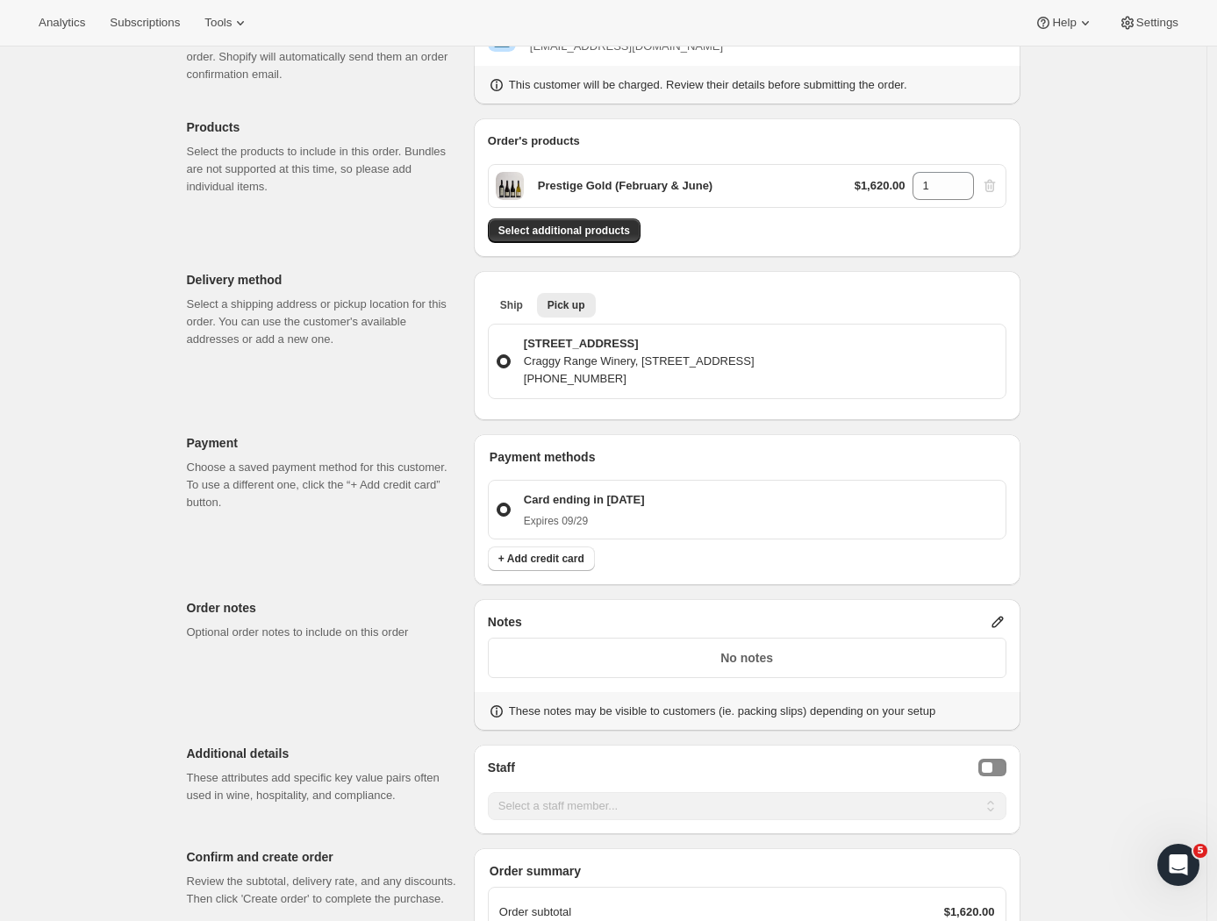
scroll to position [280, 0]
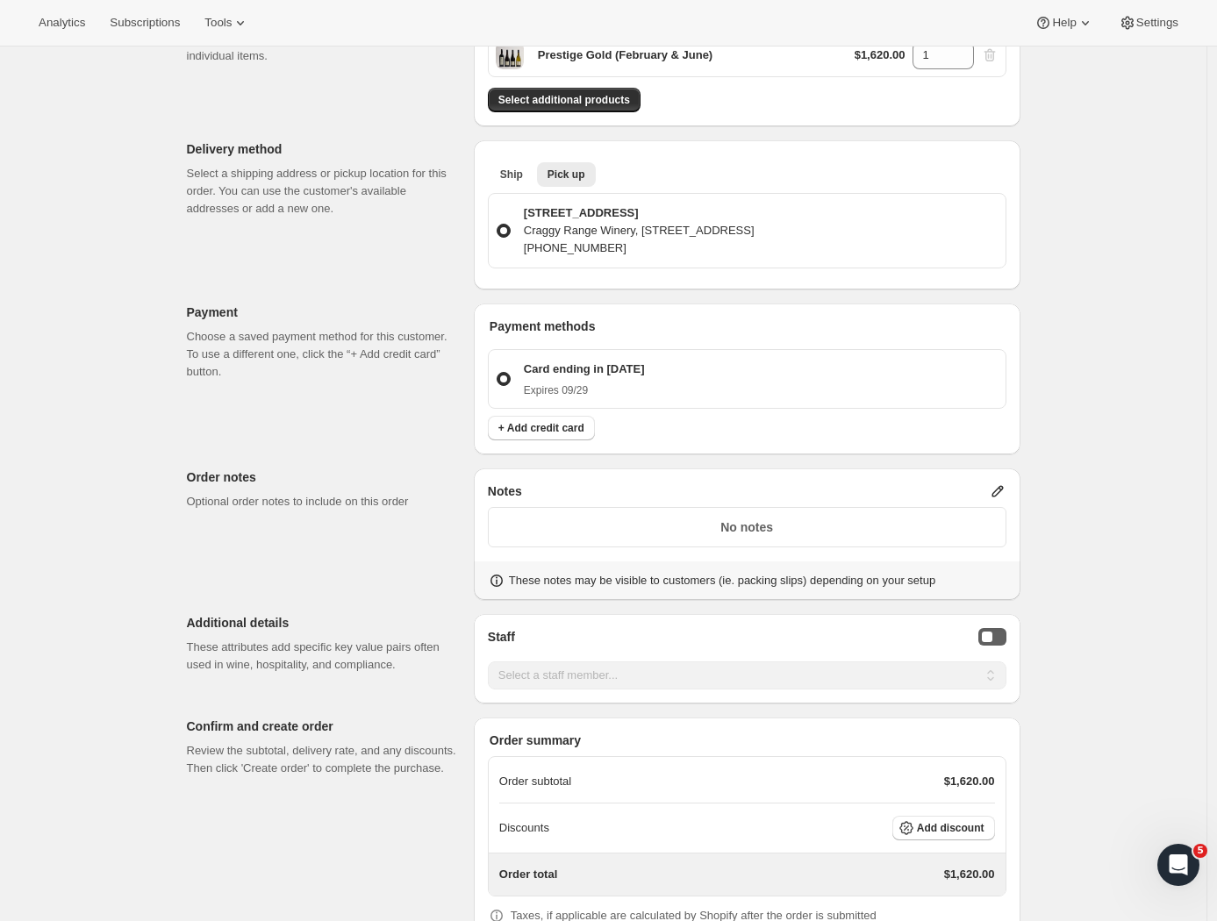
click at [991, 642] on div "Staff Selector" at bounding box center [987, 637] width 11 height 11
select select "associate-0"
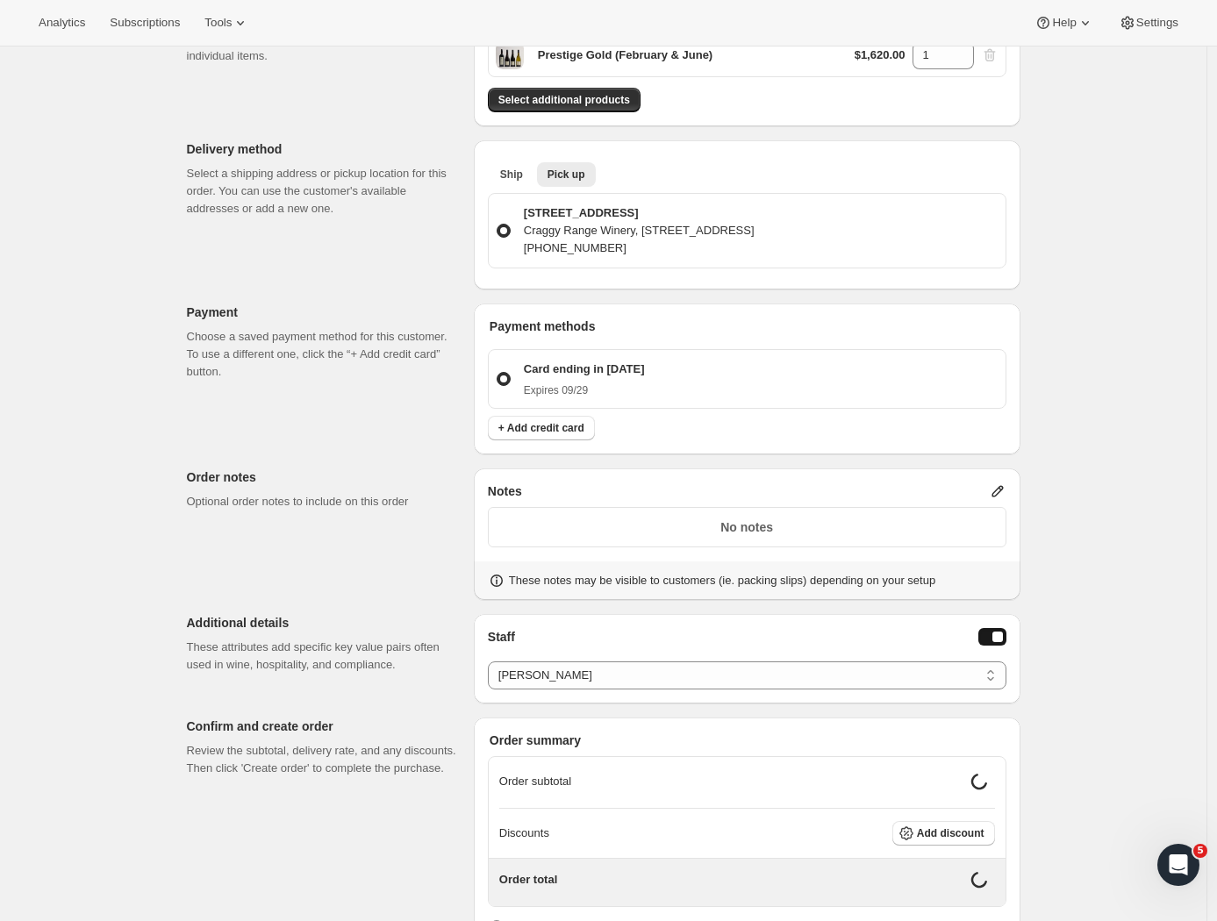
click at [389, 607] on div "Customer Confirm the correct customer before creating the order. Shopify will a…" at bounding box center [597, 418] width 848 height 1170
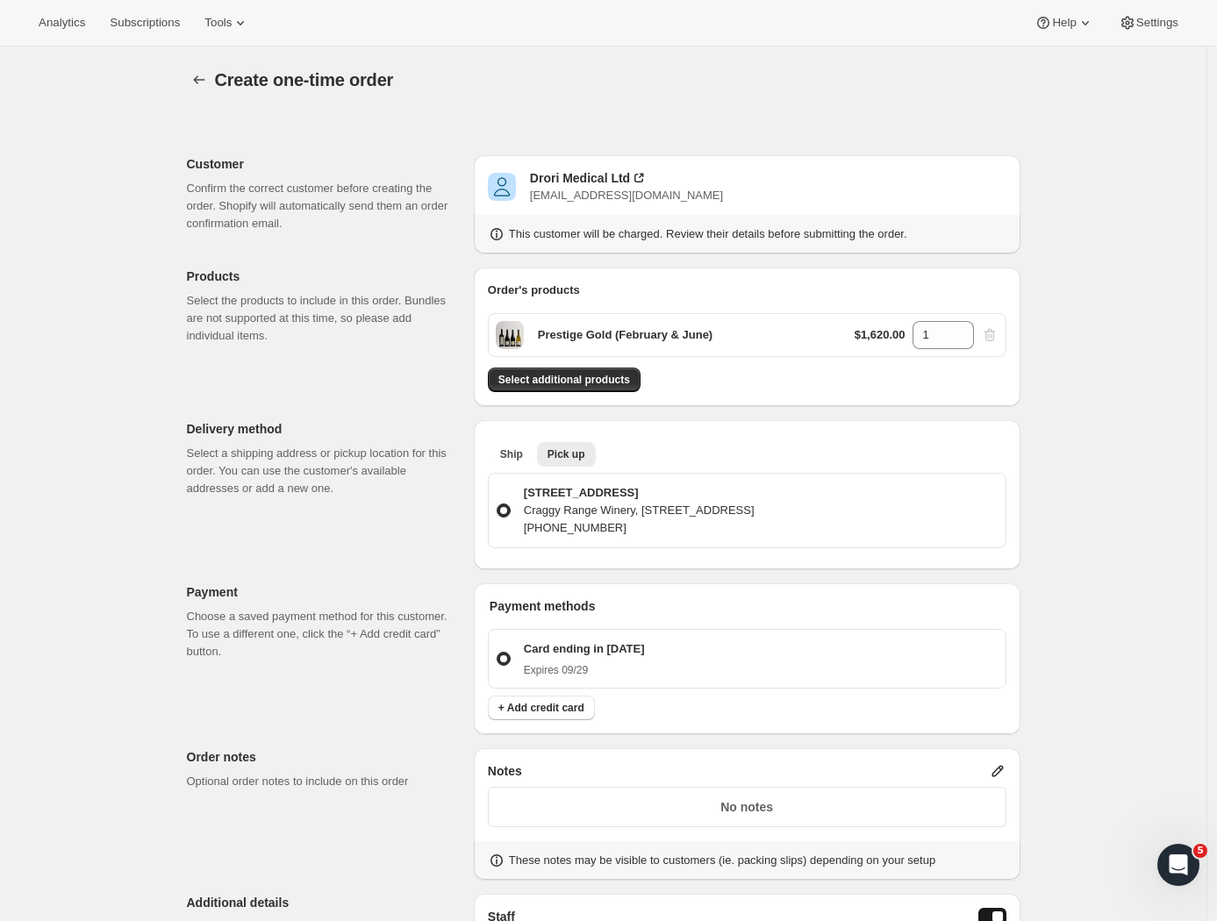
scroll to position [396, 0]
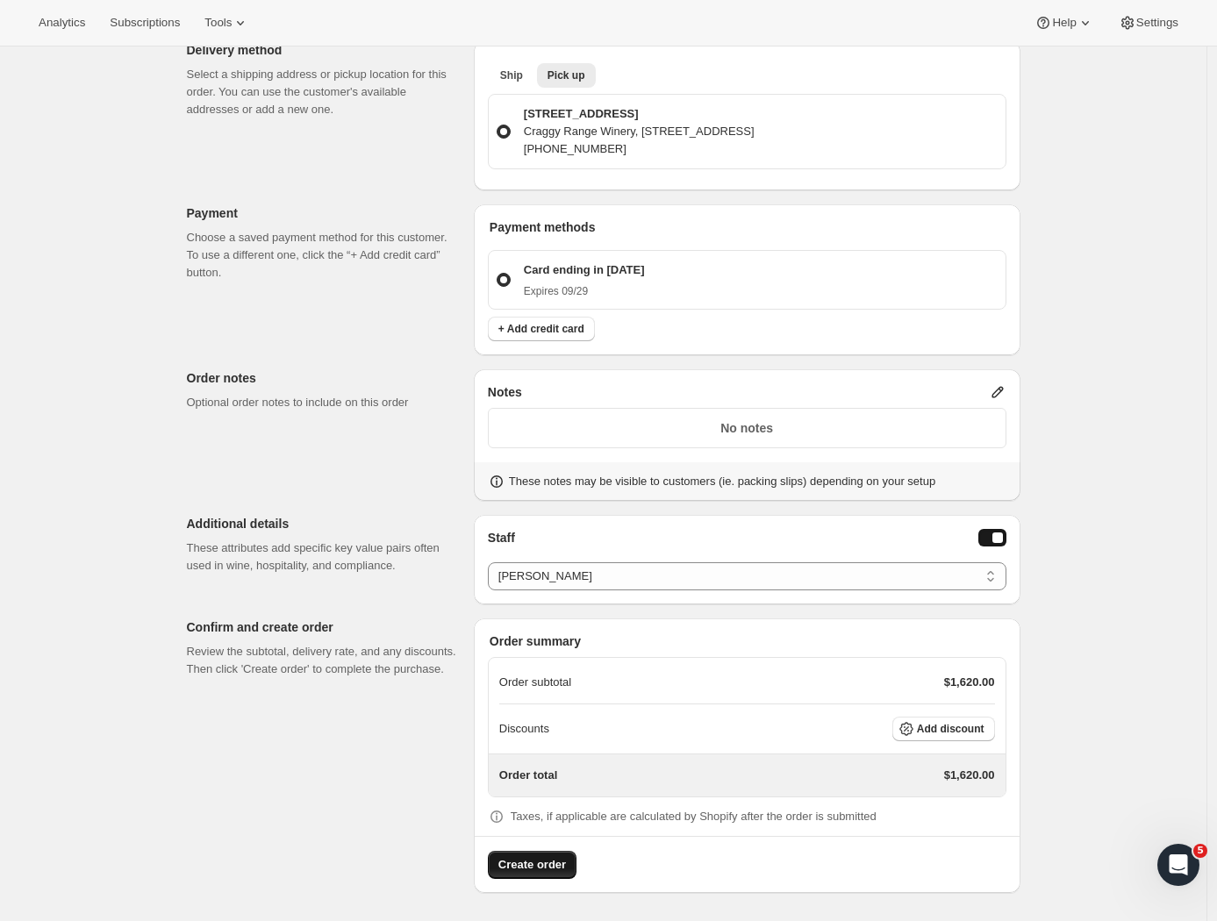
click at [540, 869] on span "Create order" at bounding box center [532, 865] width 68 height 18
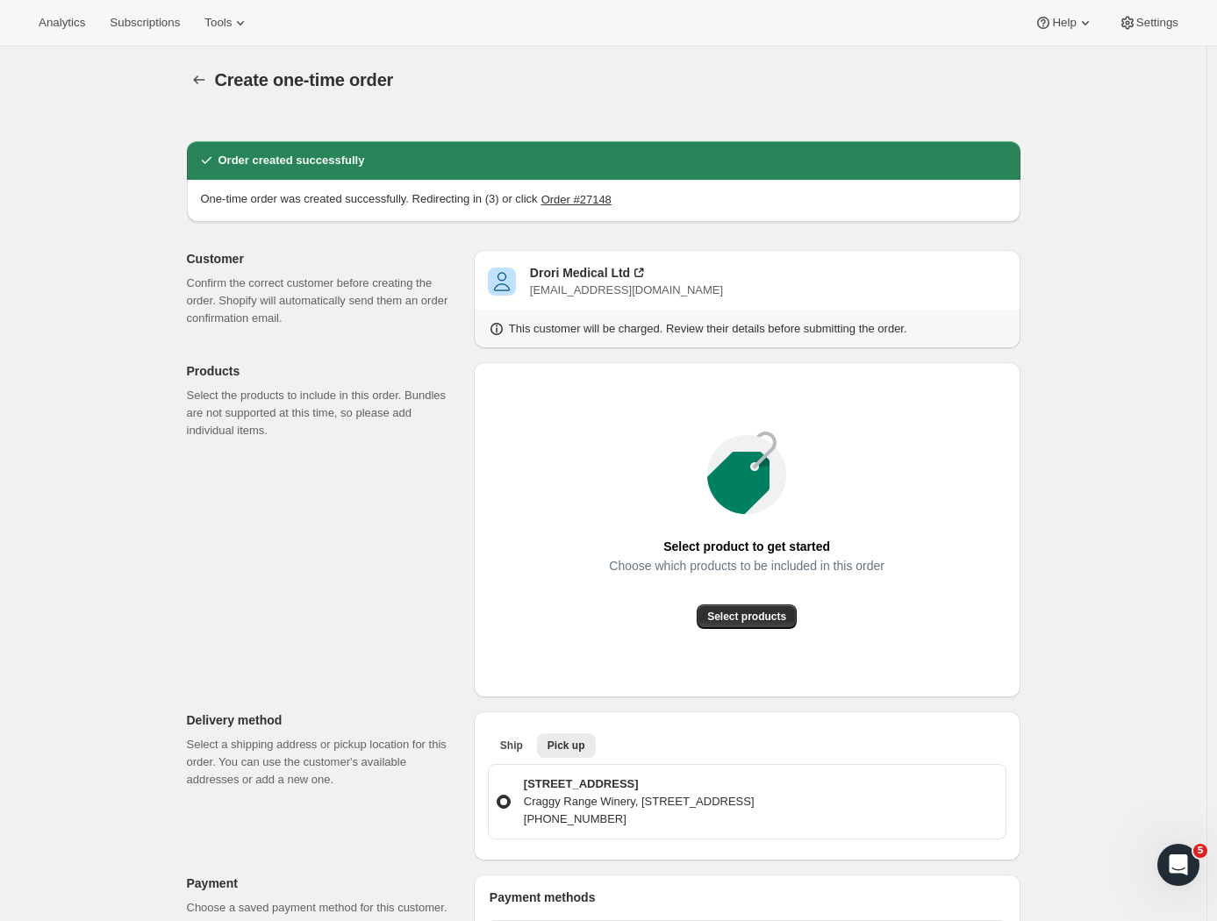
radio input "true"
